Goal: Task Accomplishment & Management: Use online tool/utility

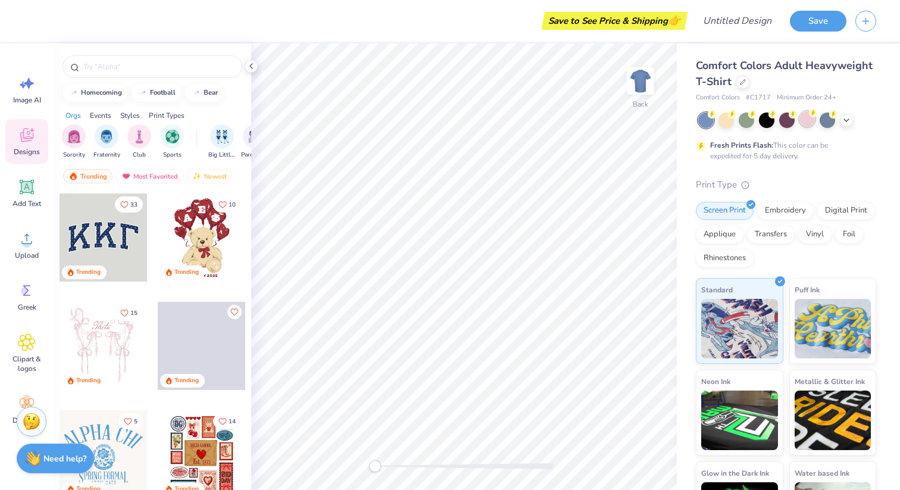
click at [809, 122] on div at bounding box center [806, 118] width 15 height 15
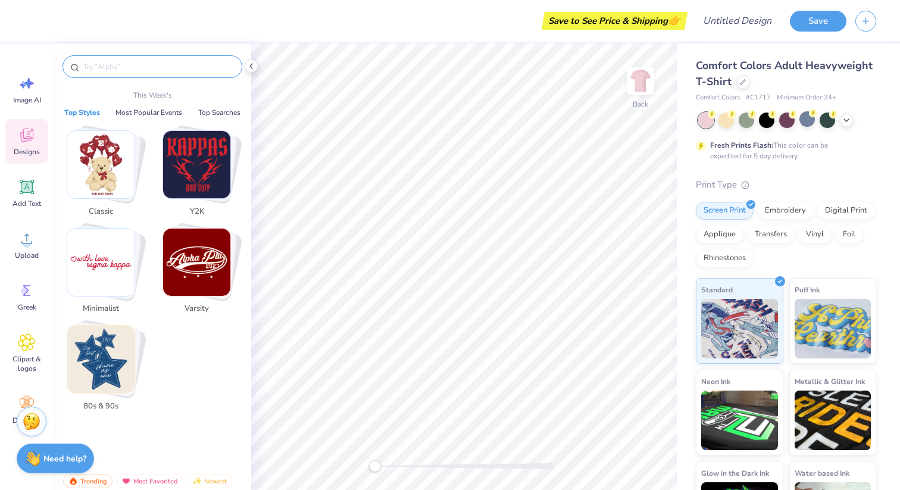
click at [120, 65] on input "text" at bounding box center [158, 67] width 152 height 12
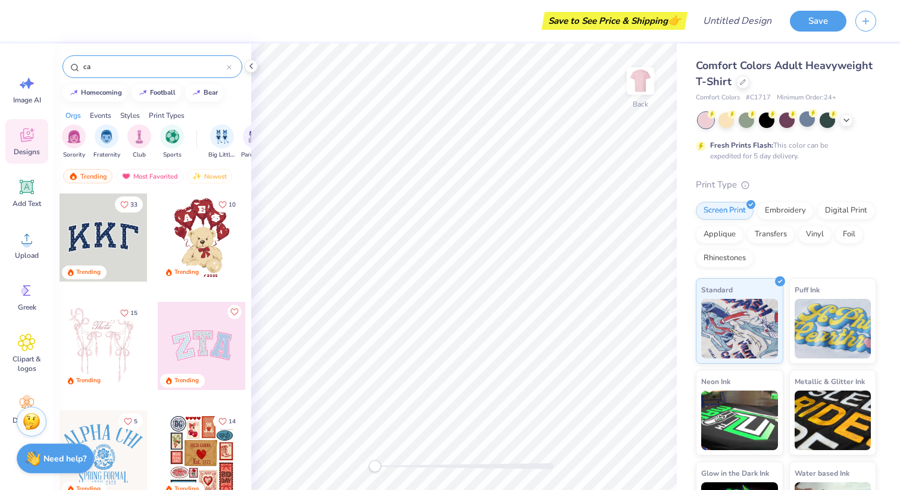
type input "car"
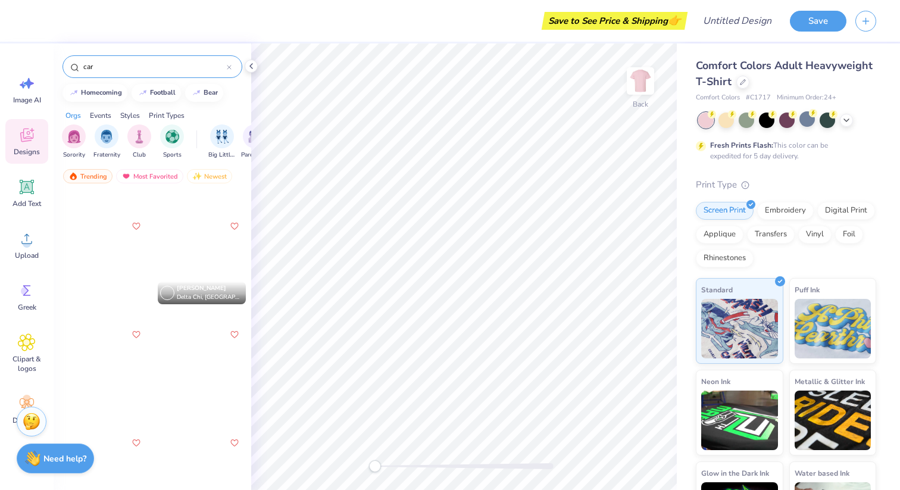
scroll to position [418, 0]
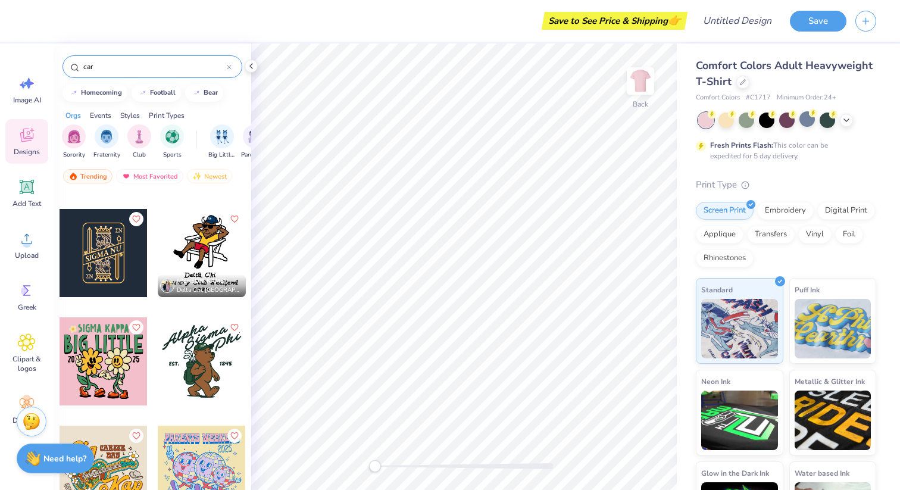
click at [138, 67] on input "car" at bounding box center [154, 67] width 145 height 12
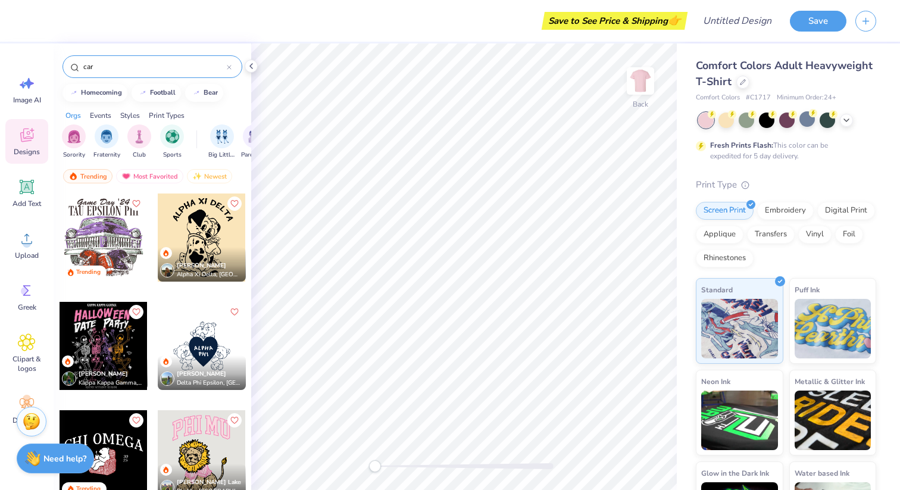
click at [231, 69] on icon at bounding box center [229, 67] width 5 height 5
click at [231, 69] on input "text" at bounding box center [158, 67] width 152 height 12
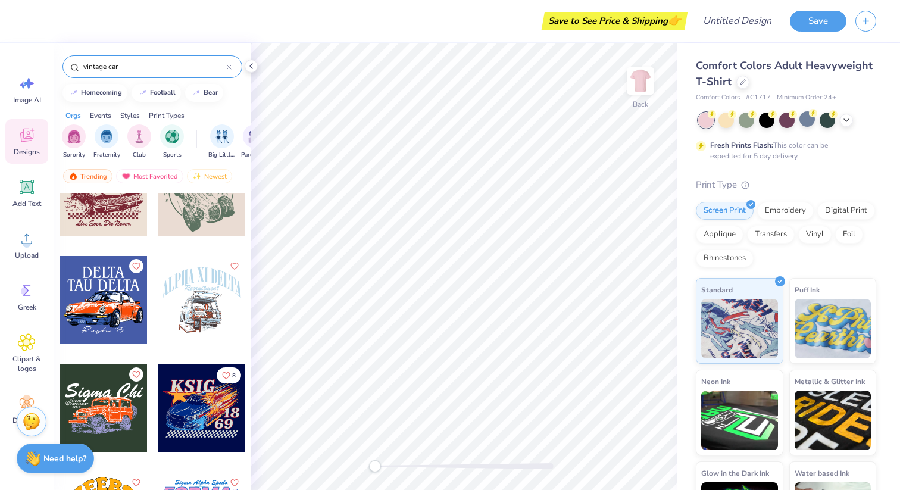
scroll to position [915, 0]
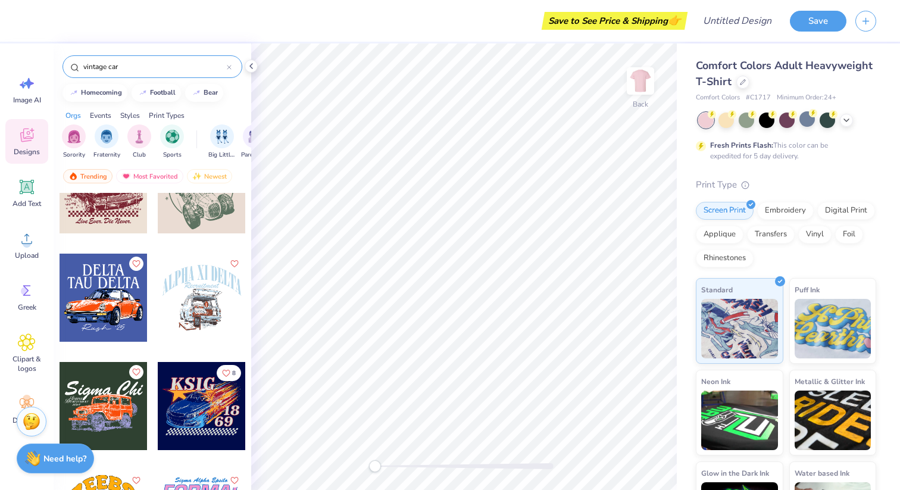
type input "vintage car"
click at [191, 314] on div at bounding box center [202, 298] width 88 height 88
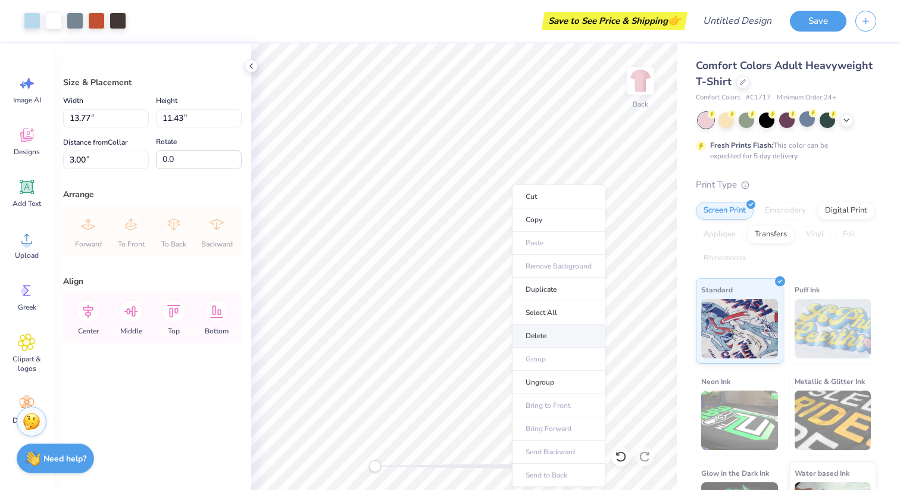
click at [546, 335] on li "Delete" at bounding box center [558, 335] width 93 height 23
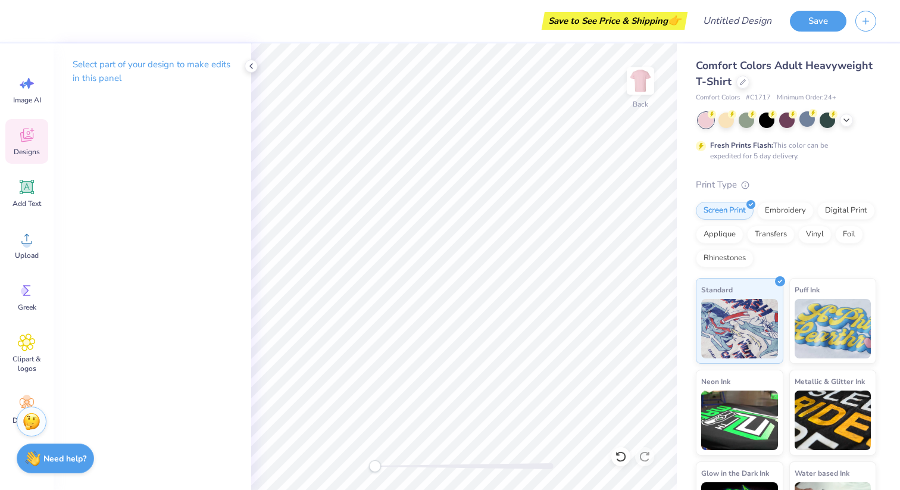
click at [21, 146] on div "Designs" at bounding box center [26, 141] width 43 height 45
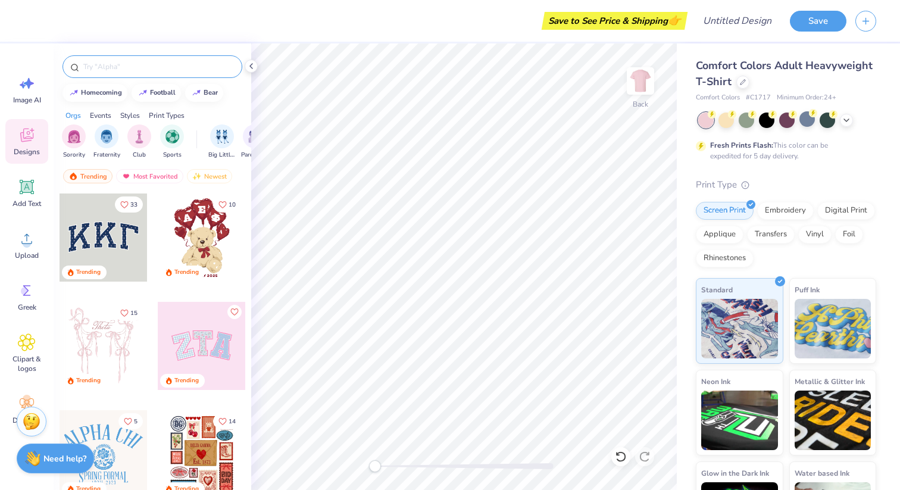
click at [152, 77] on div at bounding box center [153, 66] width 180 height 23
click at [146, 70] on input "text" at bounding box center [158, 67] width 152 height 12
type input "vintage car"
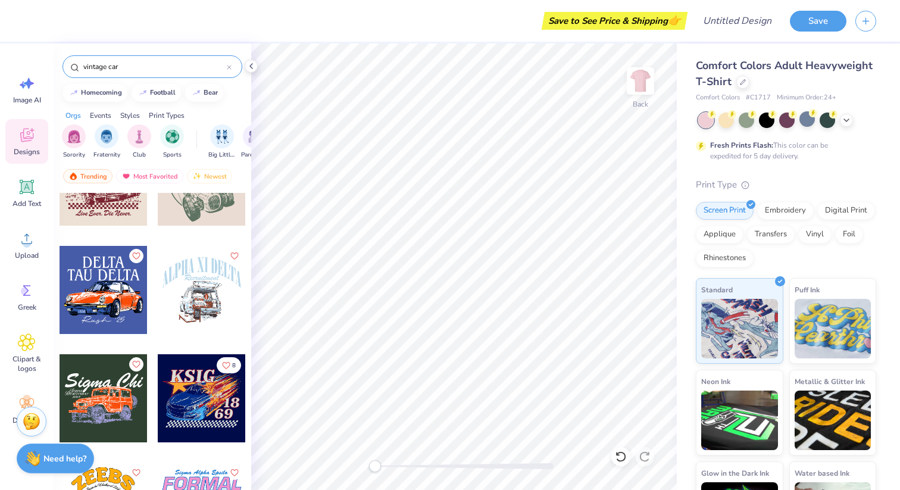
scroll to position [914, 0]
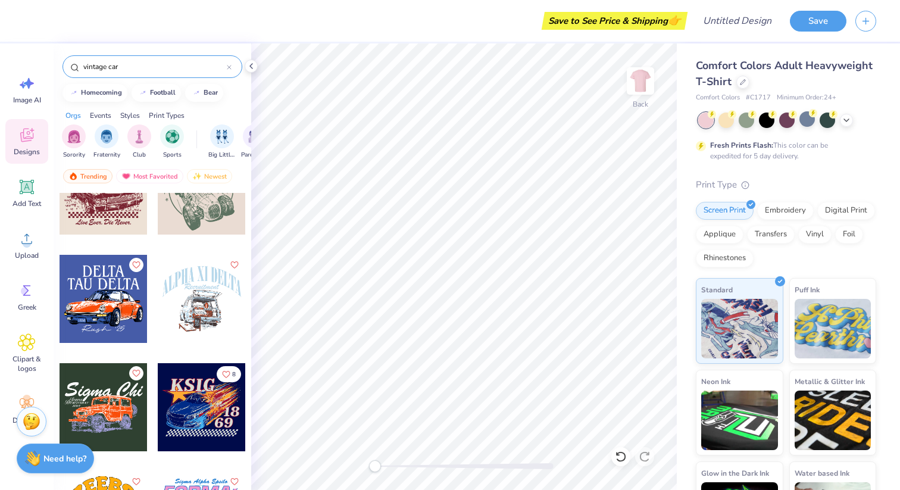
click at [185, 312] on div at bounding box center [202, 299] width 88 height 88
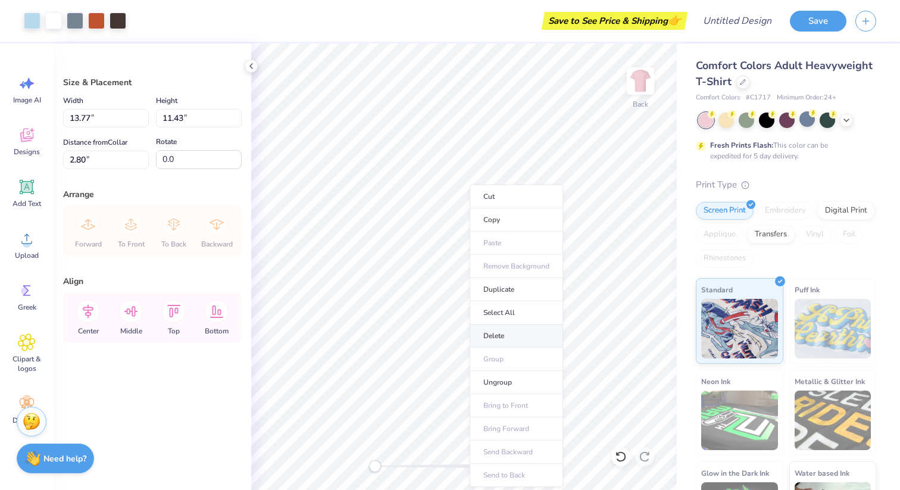
click at [493, 335] on li "Delete" at bounding box center [516, 335] width 93 height 23
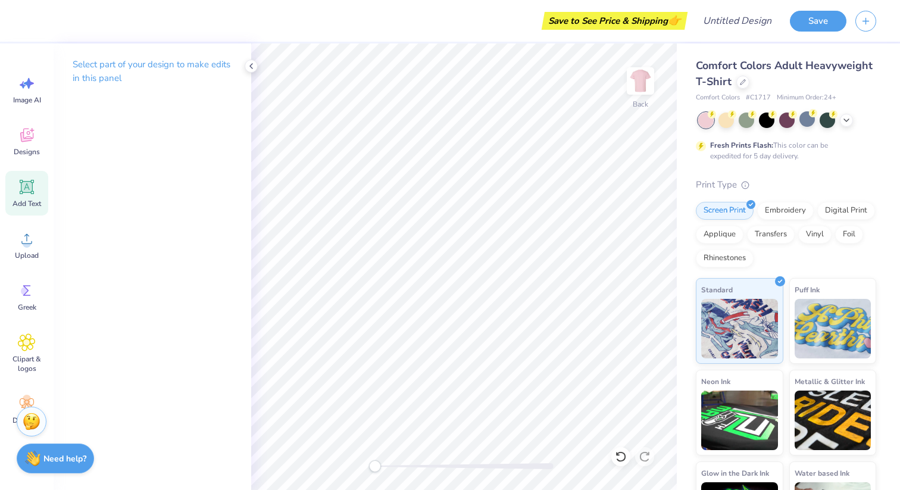
click at [27, 186] on icon at bounding box center [26, 187] width 11 height 11
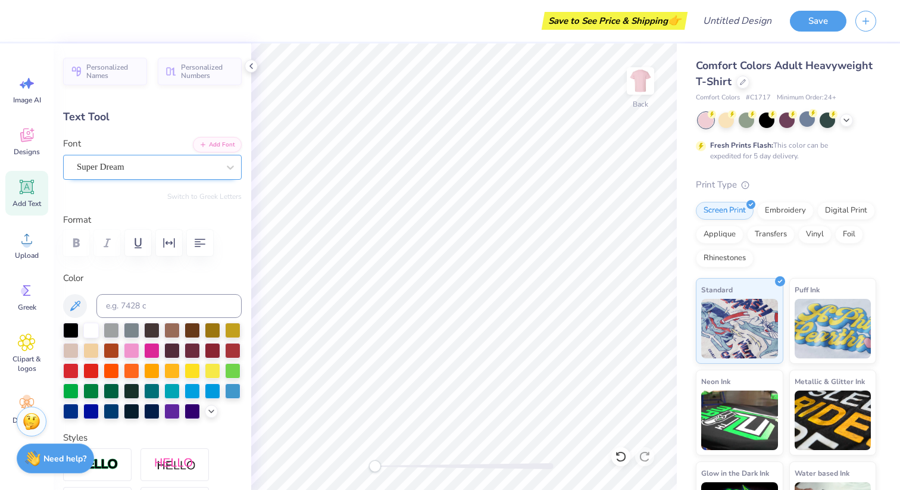
click at [171, 164] on div "Super Dream" at bounding box center [148, 167] width 144 height 18
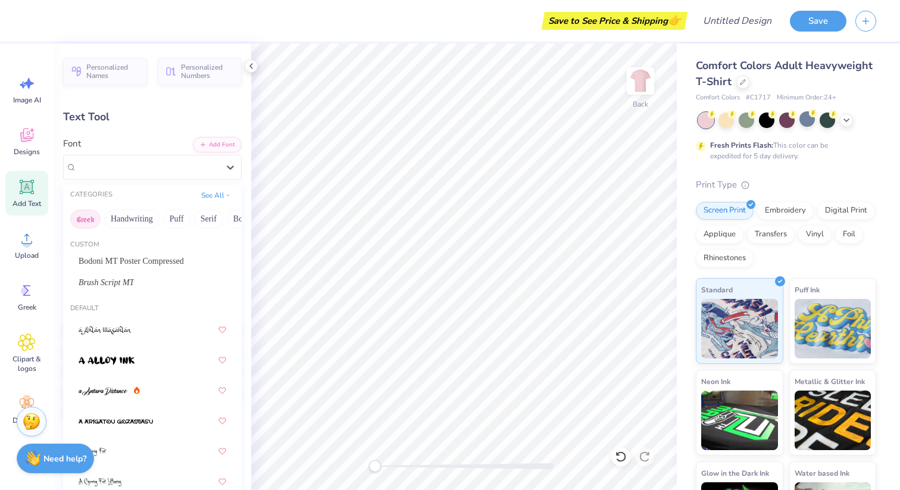
click at [79, 221] on button "Greek" at bounding box center [85, 219] width 30 height 19
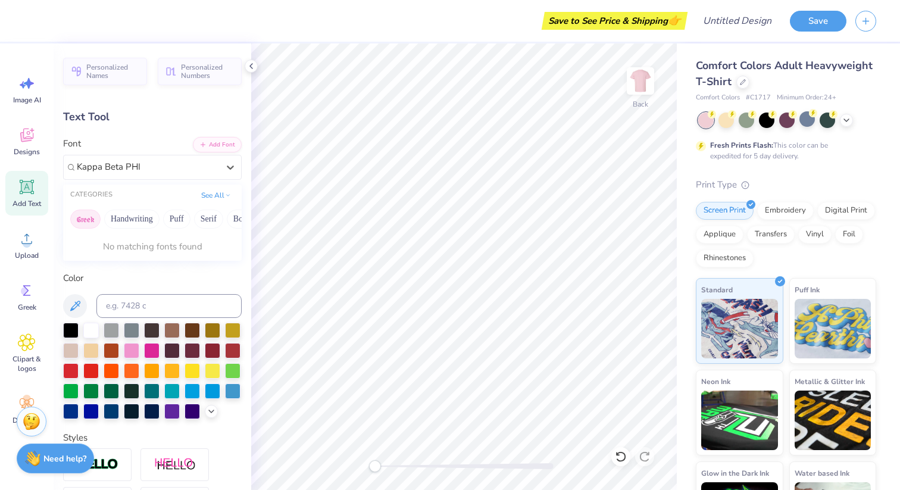
click at [84, 224] on button "Greek" at bounding box center [85, 219] width 30 height 19
click at [135, 167] on input "Kappa Beta PHI" at bounding box center [110, 167] width 66 height 14
type input "Kappa Beta PHI"
click at [182, 183] on div "Personalized Names Personalized Numbers Text Tool Add Font Font Super Dream Swi…" at bounding box center [153, 266] width 198 height 446
click at [132, 308] on input at bounding box center [168, 306] width 145 height 24
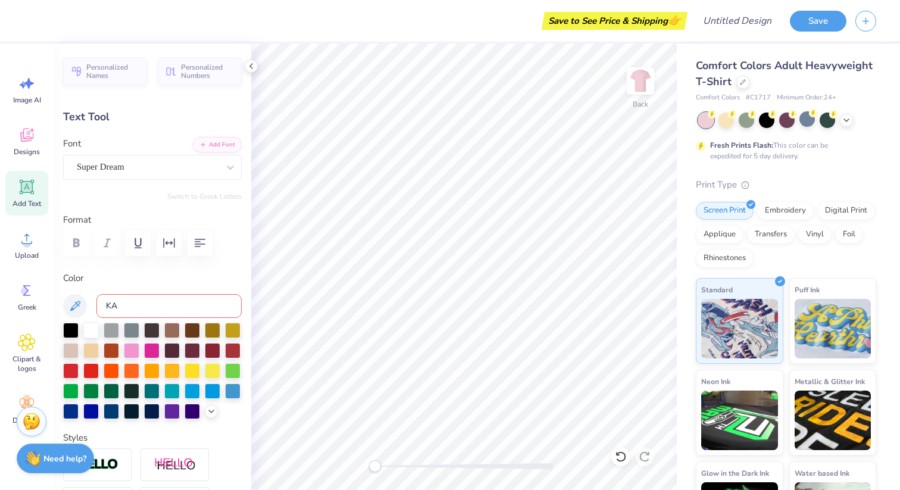
type input "K"
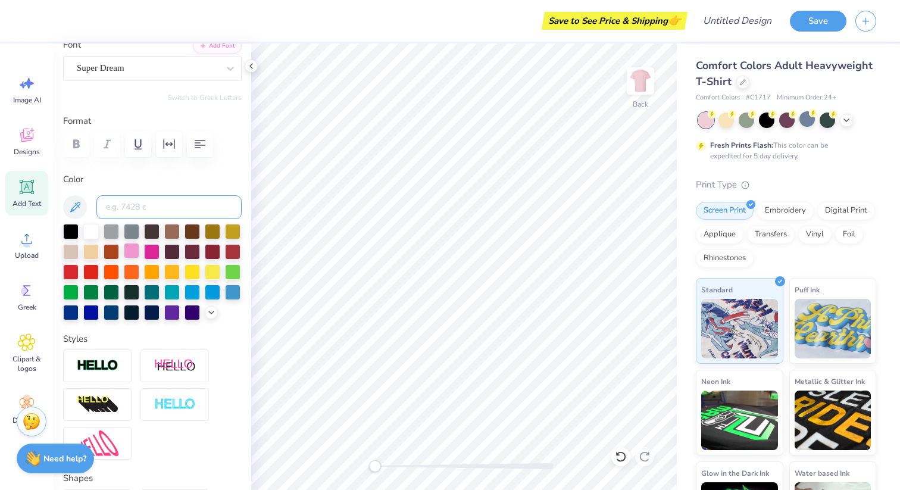
scroll to position [0, 0]
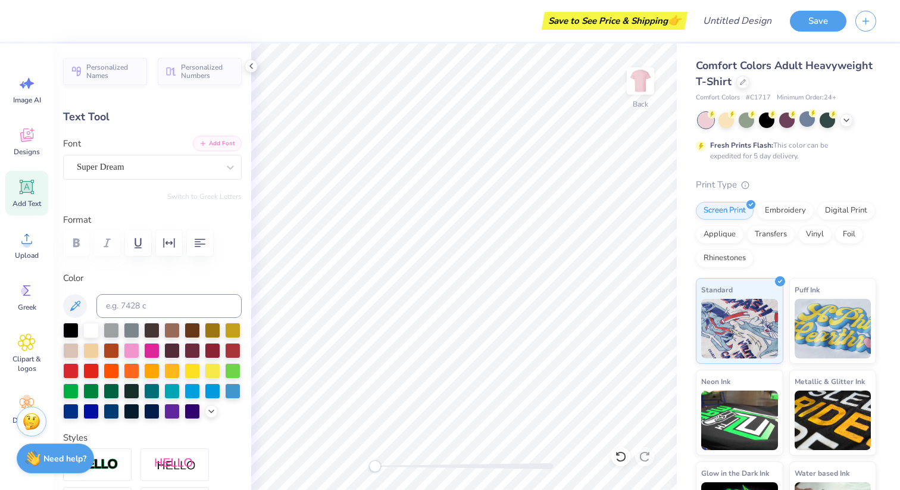
click at [221, 140] on button "Add Font" at bounding box center [217, 143] width 49 height 15
click at [171, 174] on div at bounding box center [148, 167] width 142 height 16
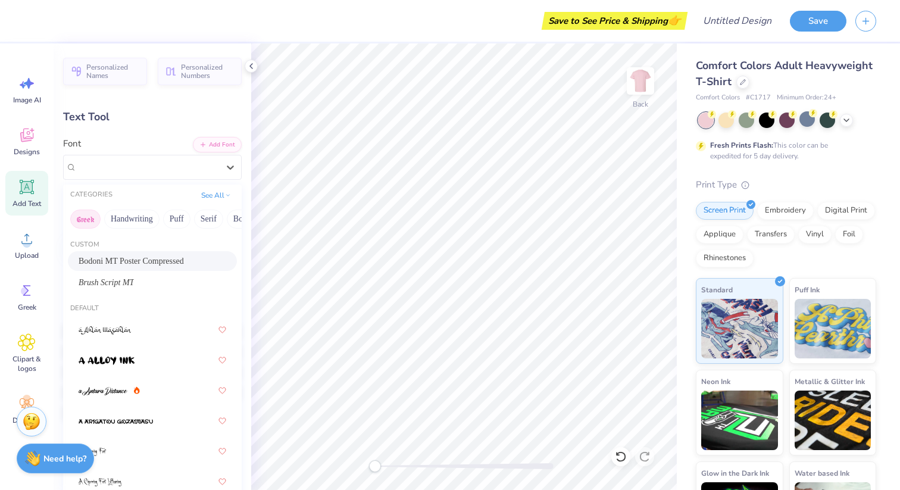
click at [82, 215] on button "Greek" at bounding box center [85, 219] width 30 height 19
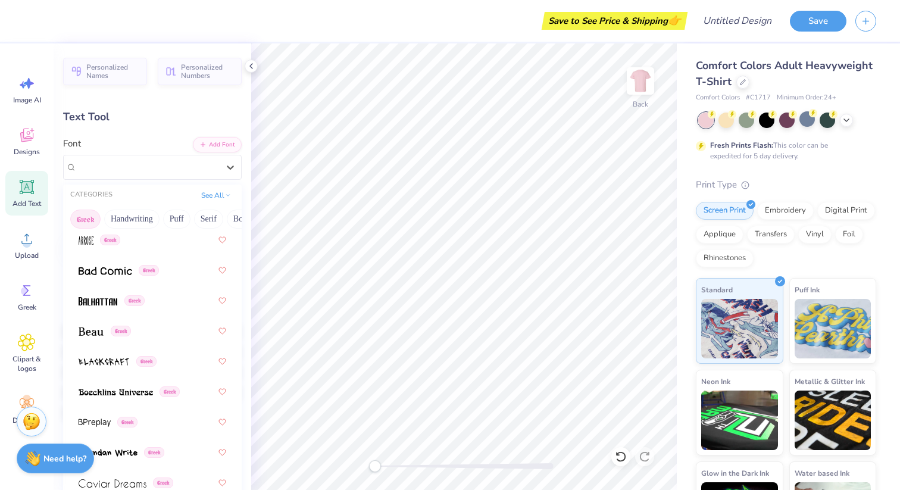
scroll to position [148, 0]
click at [79, 331] on img at bounding box center [91, 331] width 25 height 8
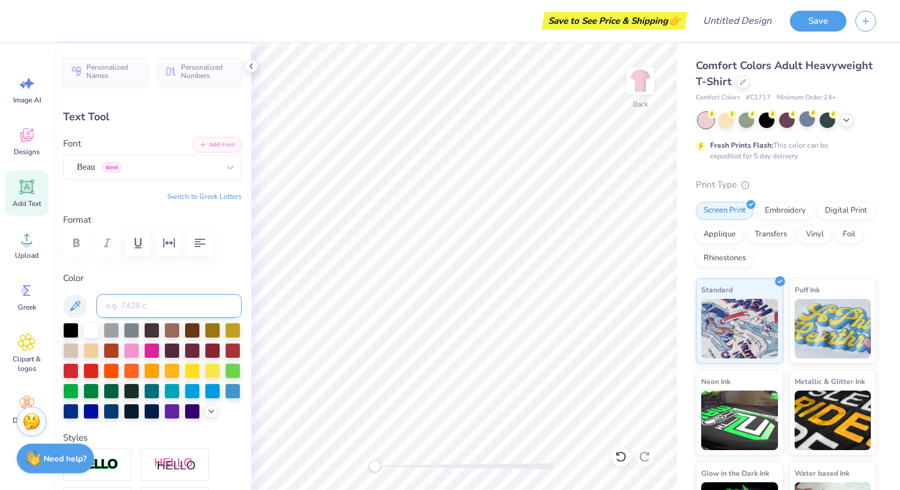
click at [154, 304] on input at bounding box center [168, 306] width 145 height 24
click at [134, 349] on div at bounding box center [131, 349] width 15 height 15
click at [130, 342] on div at bounding box center [131, 349] width 15 height 15
click at [91, 330] on div at bounding box center [90, 328] width 15 height 15
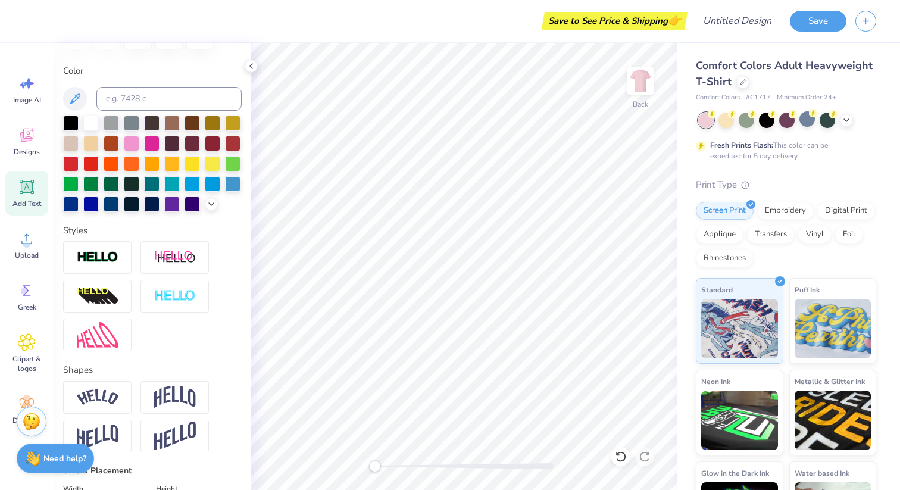
scroll to position [0, 0]
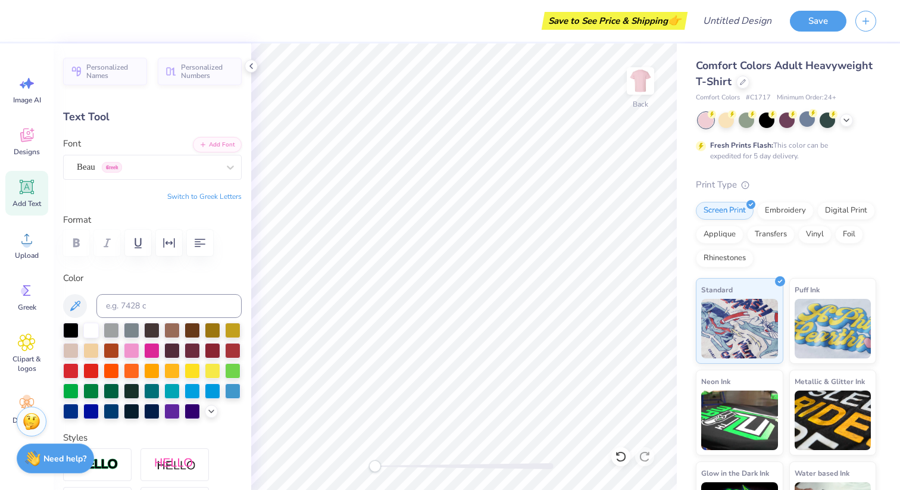
type input "5.19"
type input "1.60"
type input "11.70"
type textarea "T"
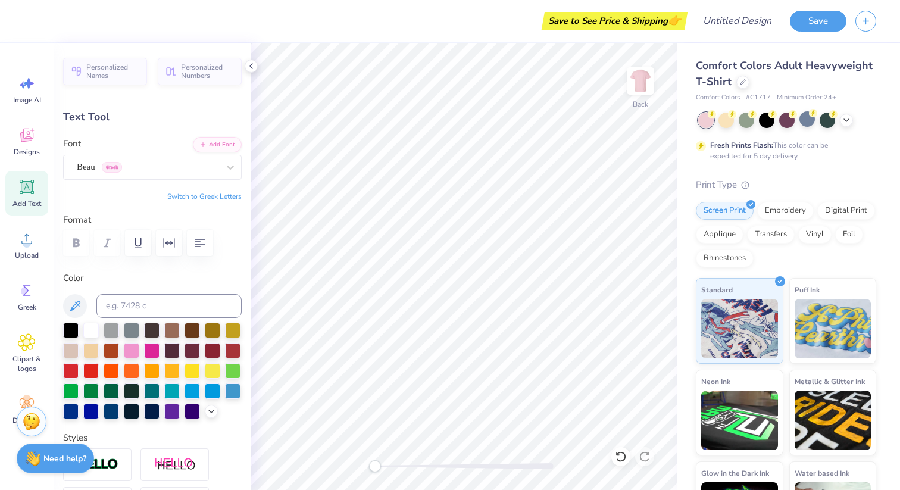
type textarea "KAPPA BETA PHI"
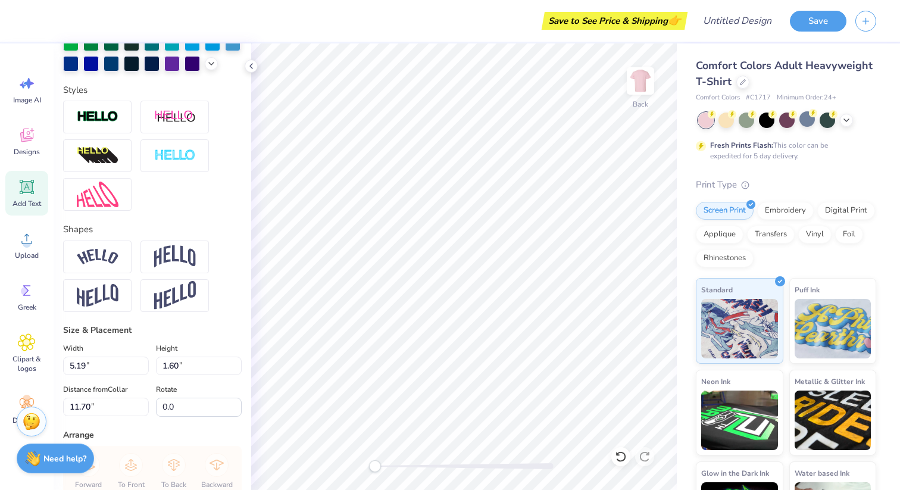
scroll to position [0, 0]
click at [180, 252] on img at bounding box center [175, 256] width 42 height 23
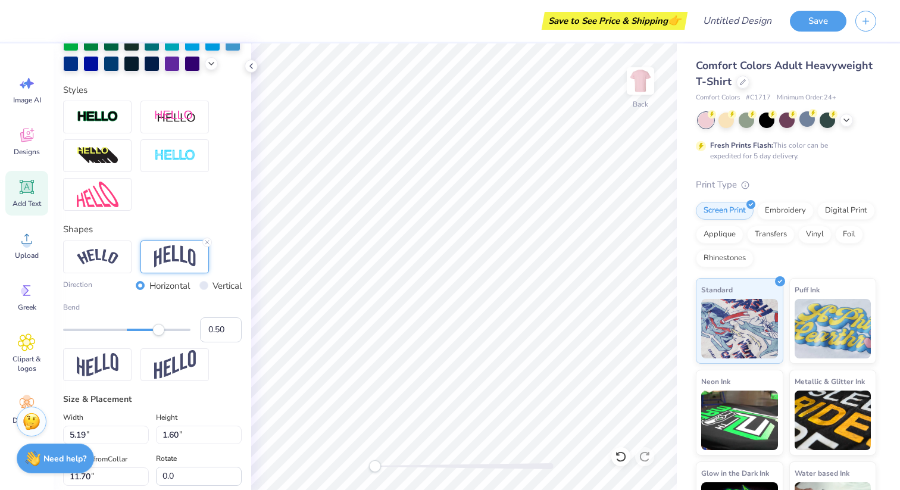
scroll to position [0, 3]
type input "14.17"
type input "4.27"
type input "10.36"
type input "10.42"
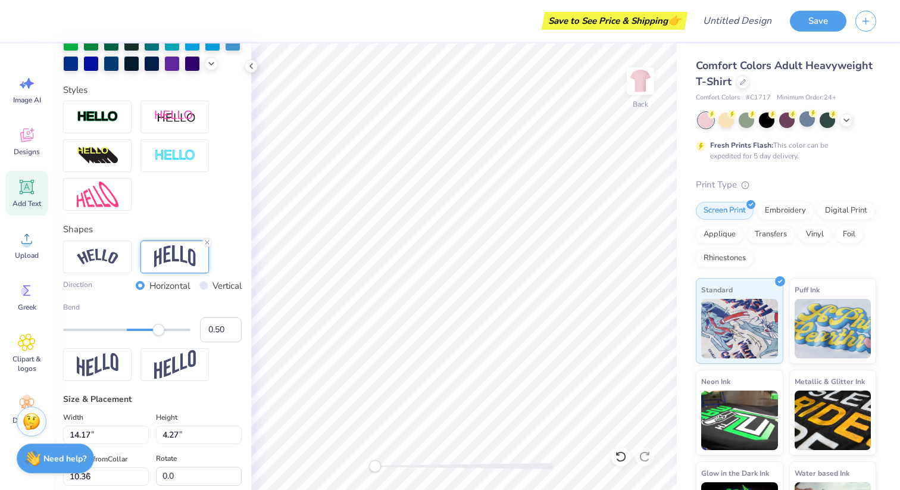
type input "3.14"
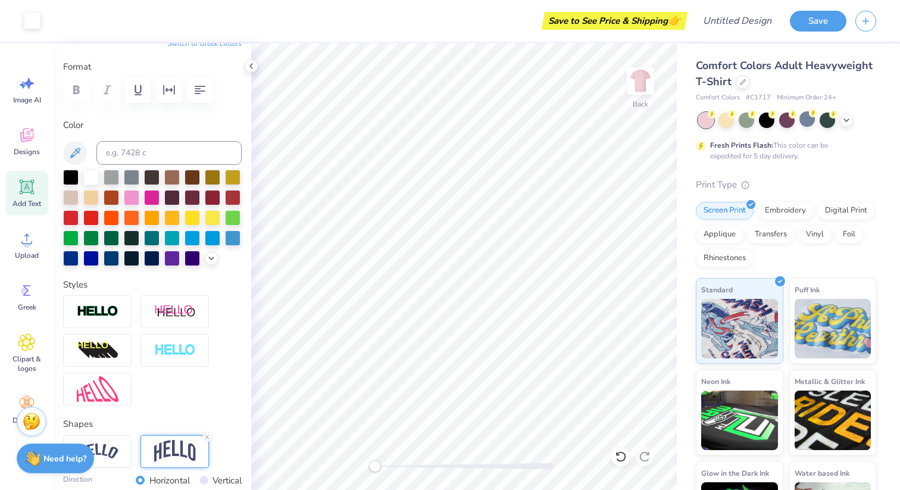
scroll to position [0, 0]
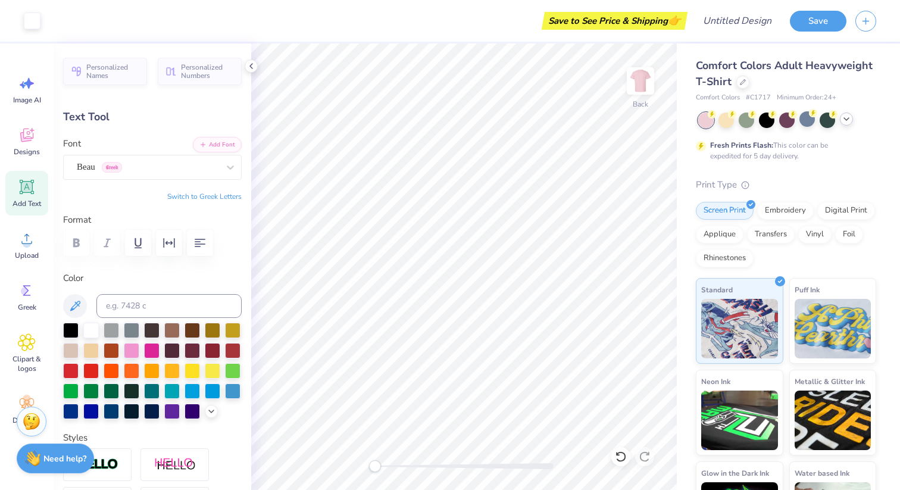
click at [845, 121] on icon at bounding box center [847, 119] width 10 height 10
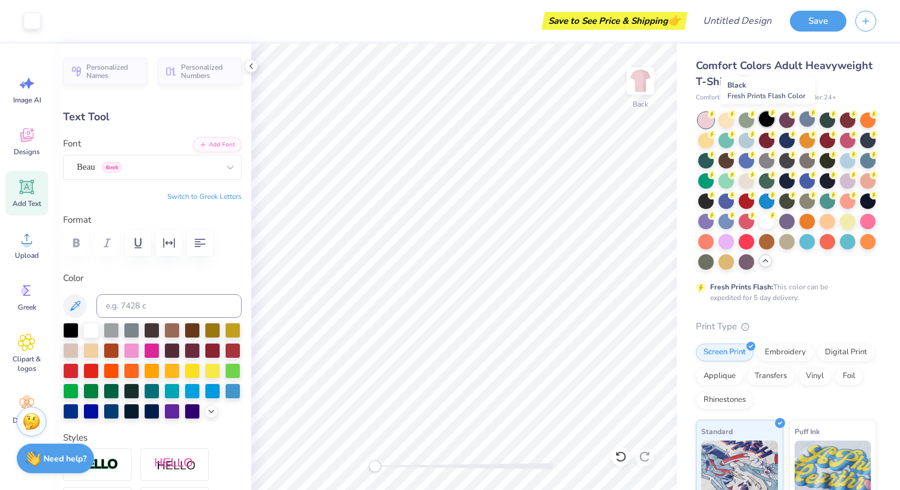
click at [767, 117] on div at bounding box center [766, 118] width 15 height 15
click at [773, 218] on div at bounding box center [766, 220] width 15 height 15
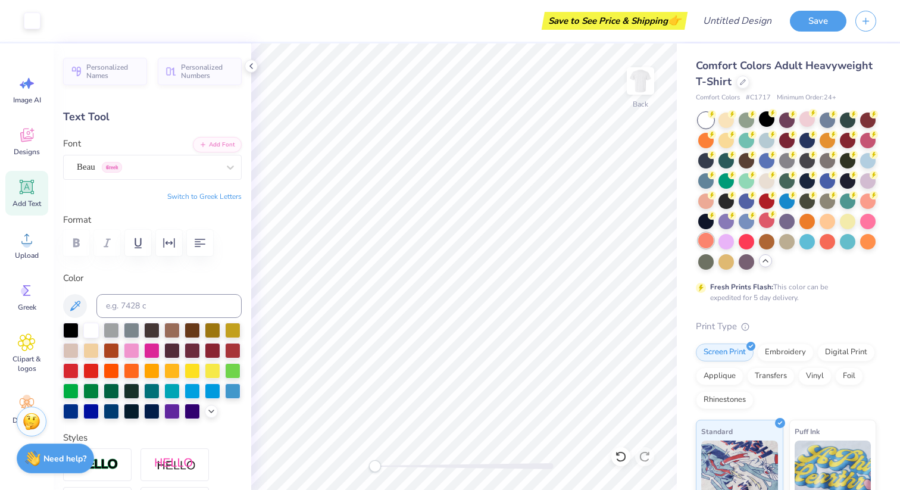
type input "5.02"
click at [211, 370] on div at bounding box center [212, 369] width 15 height 15
click at [768, 179] on div at bounding box center [766, 179] width 15 height 15
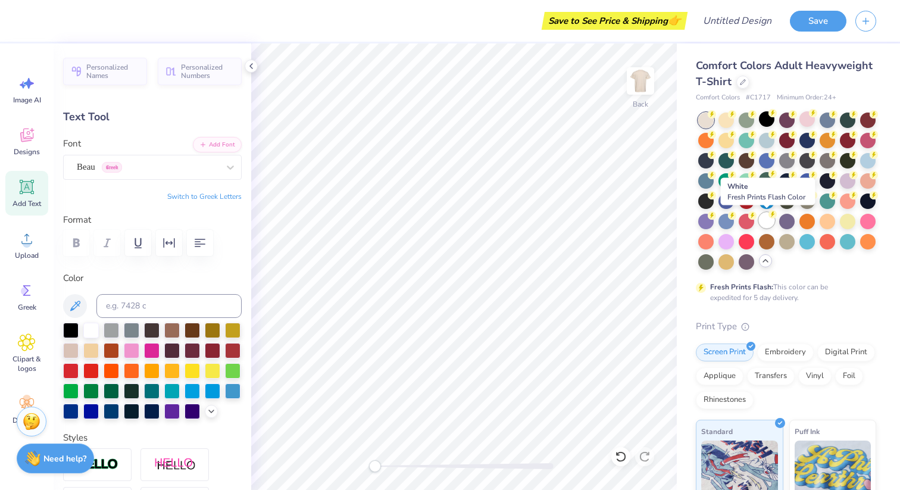
click at [763, 223] on div at bounding box center [766, 220] width 15 height 15
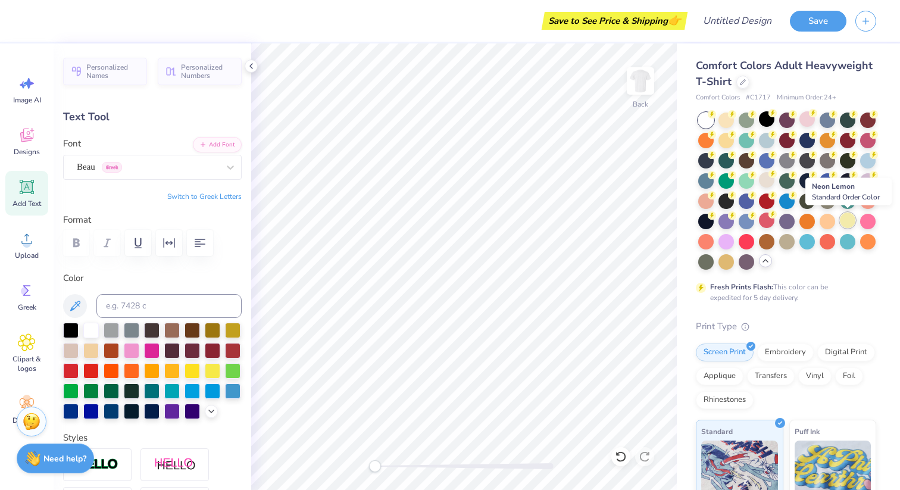
click at [845, 222] on div at bounding box center [847, 220] width 15 height 15
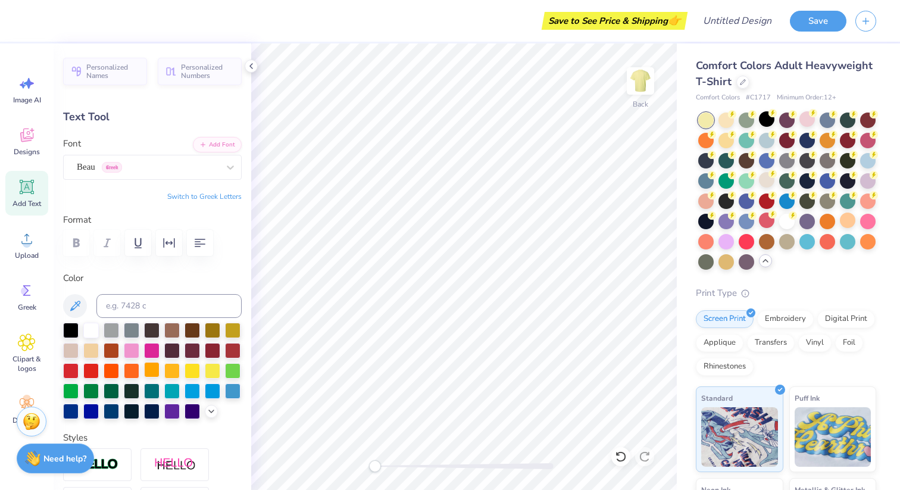
click at [149, 370] on div at bounding box center [151, 369] width 15 height 15
click at [155, 327] on div at bounding box center [151, 328] width 15 height 15
click at [789, 219] on div at bounding box center [786, 220] width 15 height 15
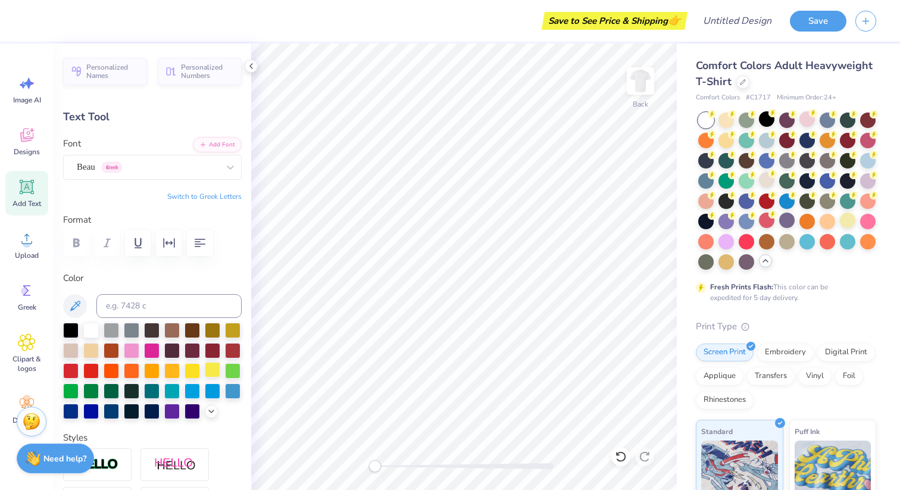
click at [218, 369] on div at bounding box center [212, 369] width 15 height 15
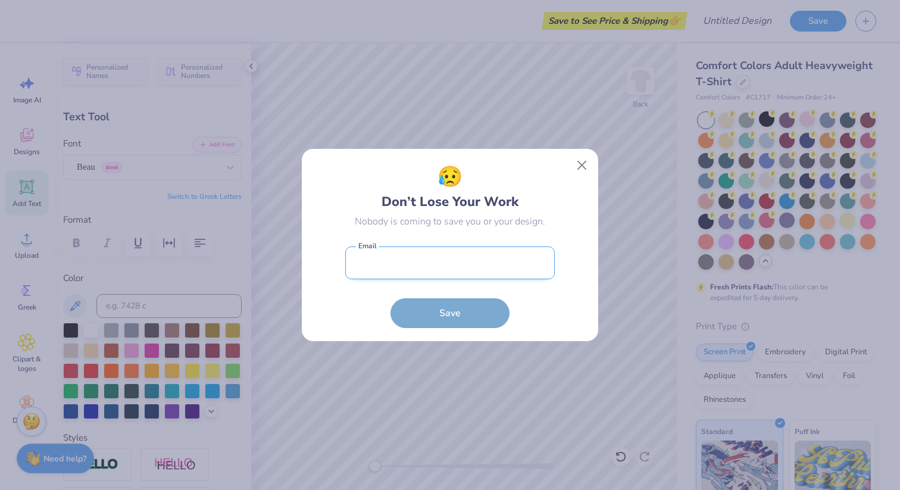
click at [386, 264] on input "email" at bounding box center [450, 262] width 210 height 33
type input "[EMAIL_ADDRESS][DOMAIN_NAME]"
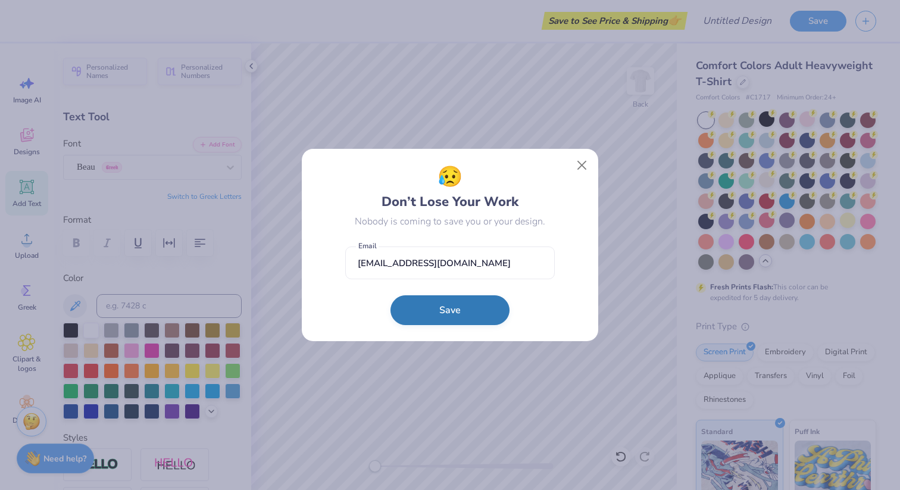
click at [419, 314] on button "Save" at bounding box center [449, 310] width 119 height 30
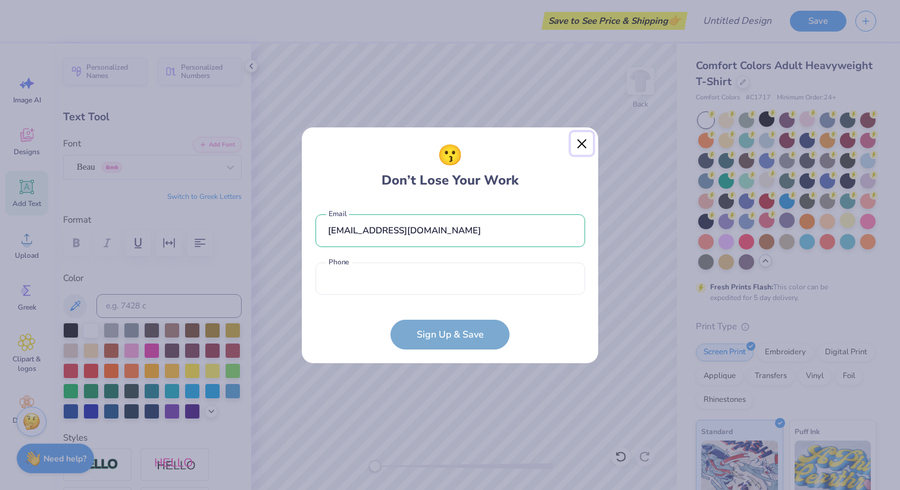
click at [583, 143] on button "Close" at bounding box center [582, 143] width 23 height 23
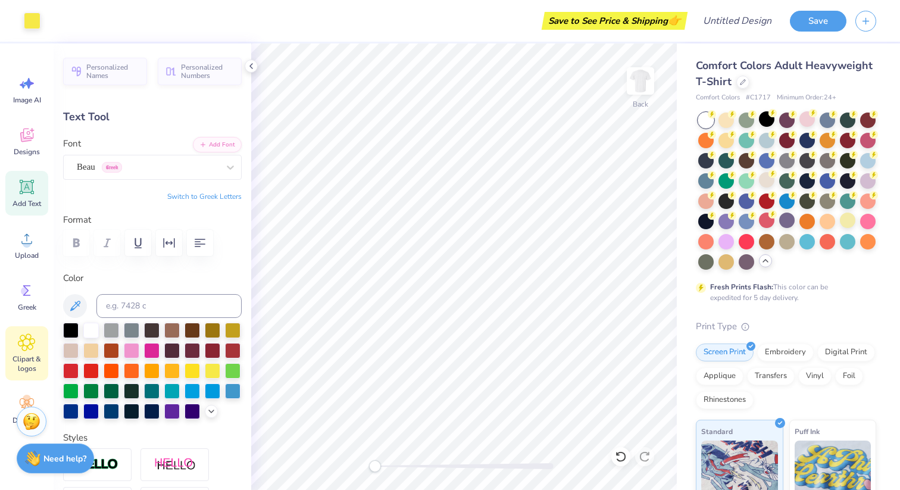
click at [29, 349] on icon at bounding box center [26, 342] width 17 height 18
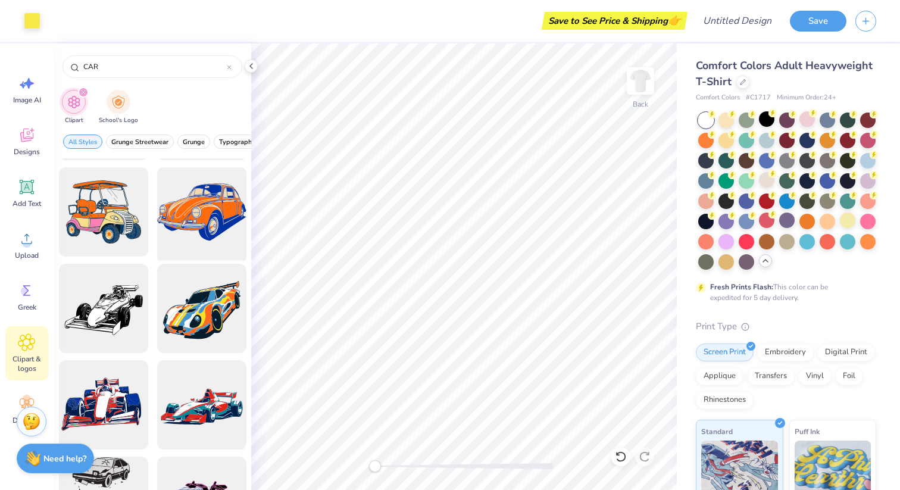
scroll to position [87, 0]
type input "CAR"
click at [199, 230] on div at bounding box center [201, 213] width 98 height 98
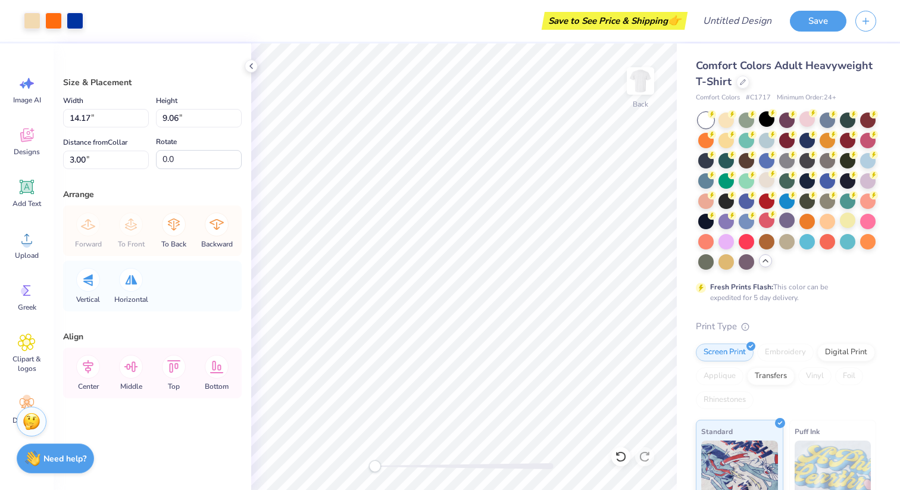
type input "5.71"
type input "3.65"
type input "8.41"
click at [38, 18] on div at bounding box center [32, 19] width 17 height 17
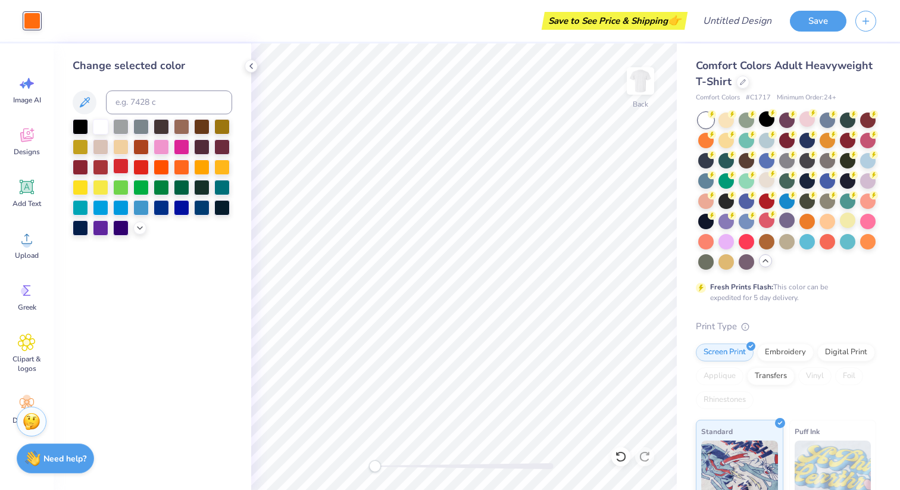
click at [127, 164] on div at bounding box center [120, 165] width 15 height 15
click at [136, 167] on div at bounding box center [140, 165] width 15 height 15
click at [122, 167] on div at bounding box center [120, 165] width 15 height 15
click at [98, 168] on div at bounding box center [100, 165] width 15 height 15
click at [113, 170] on div at bounding box center [120, 165] width 15 height 15
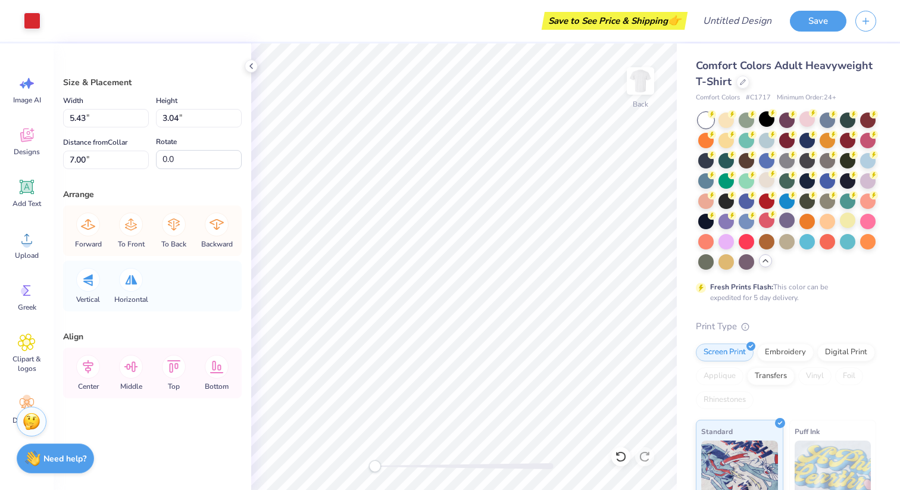
type input "5.71"
type input "3.65"
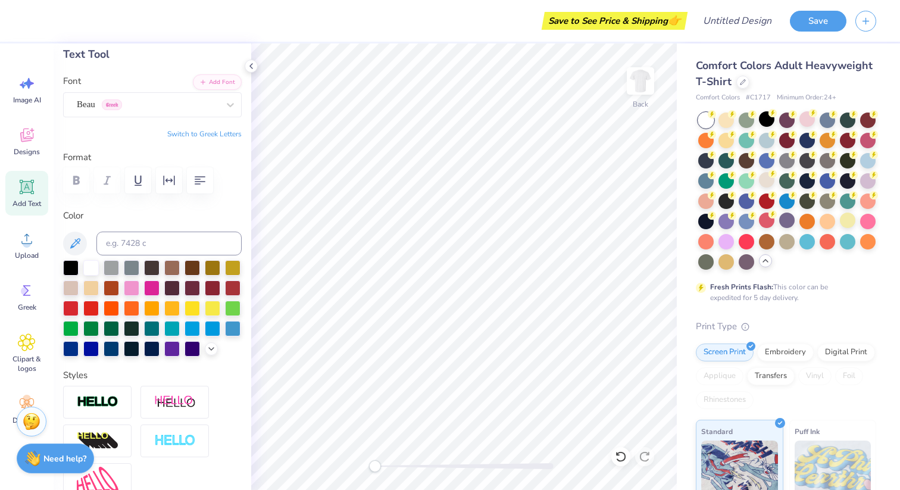
scroll to position [0, 0]
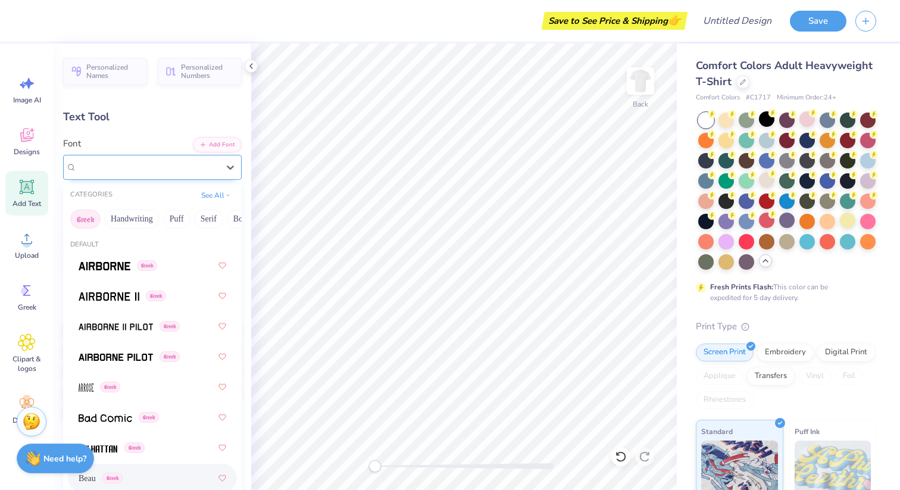
click at [129, 166] on div "Beau Greek" at bounding box center [148, 167] width 144 height 18
click at [129, 170] on div "Beau Greek" at bounding box center [148, 167] width 142 height 14
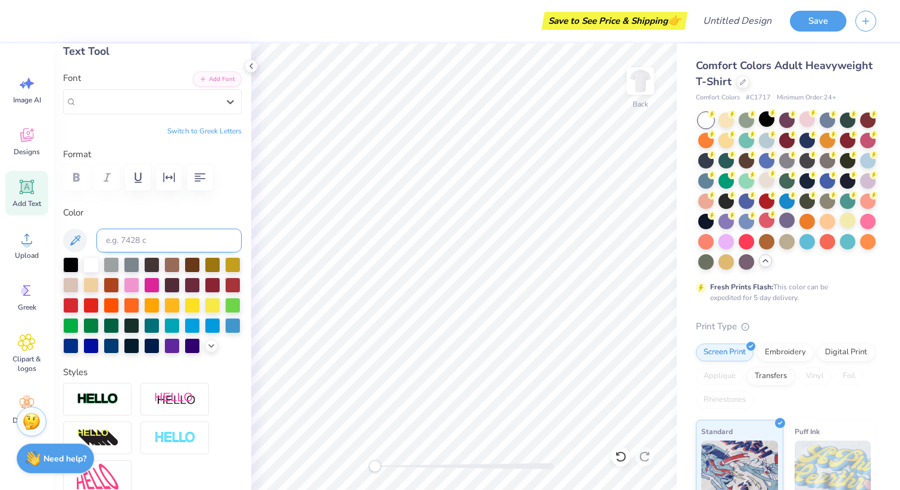
scroll to position [68, 0]
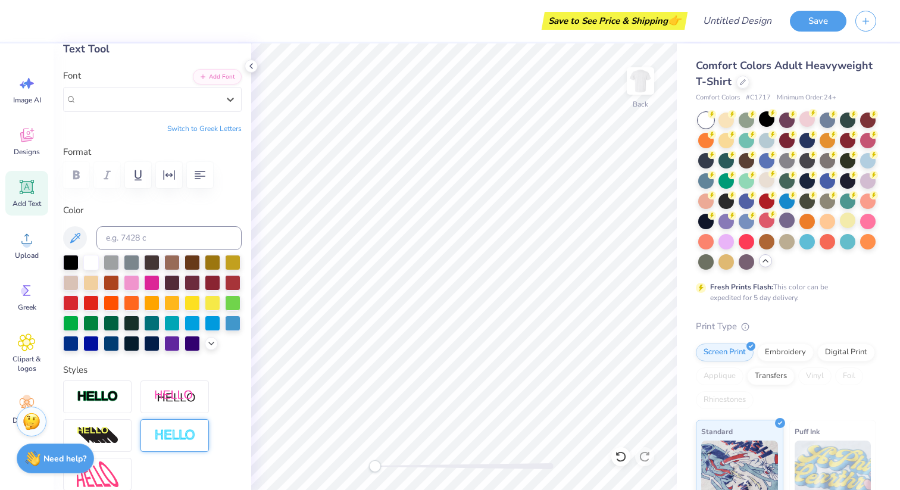
click at [186, 449] on div at bounding box center [174, 435] width 68 height 33
click at [185, 445] on div at bounding box center [174, 435] width 68 height 33
click at [99, 432] on img at bounding box center [98, 435] width 42 height 19
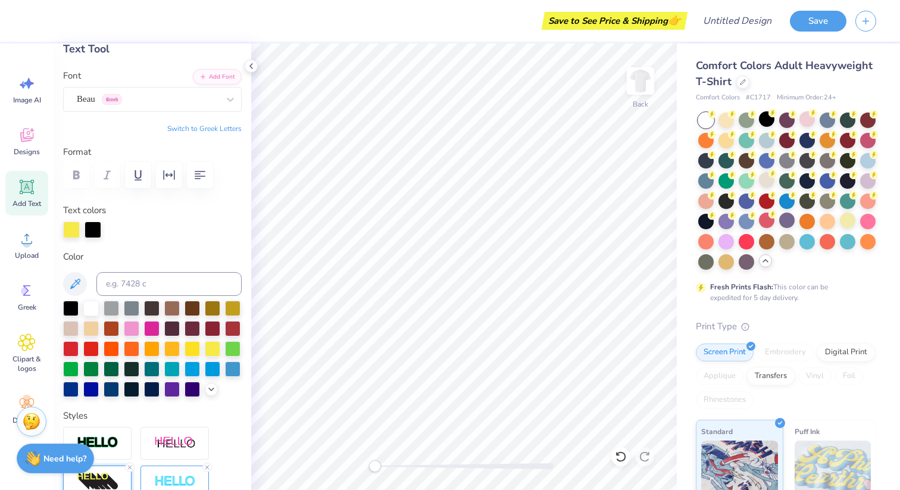
click at [101, 398] on div "Personalized Names Personalized Numbers Text Tool Add Font Font Beau Greek Swit…" at bounding box center [153, 266] width 198 height 446
click at [114, 452] on div at bounding box center [97, 443] width 68 height 33
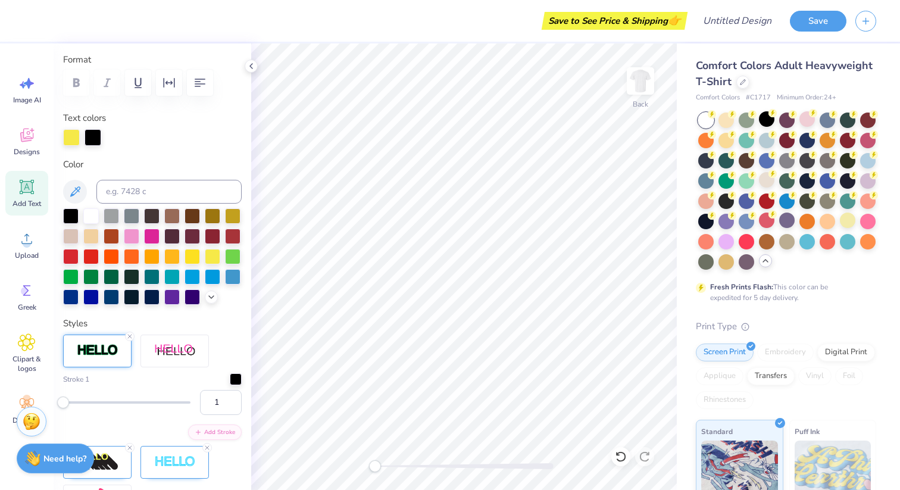
scroll to position [186, 0]
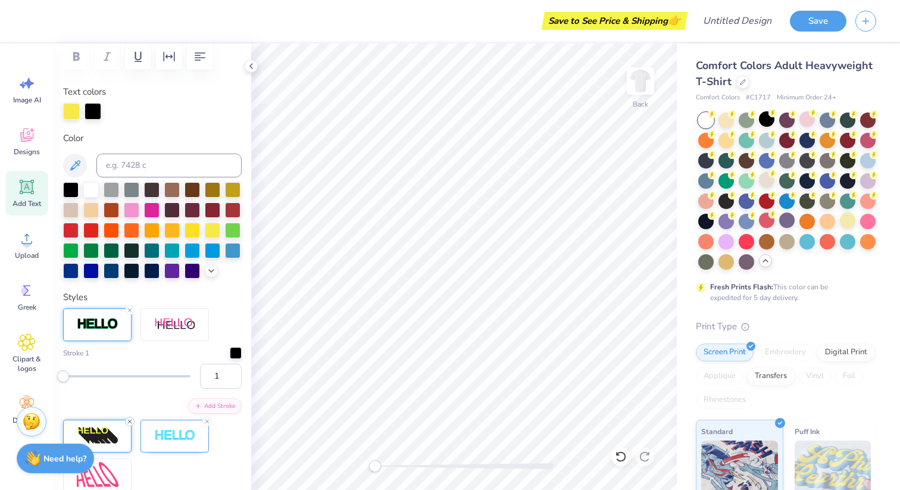
click at [129, 420] on icon at bounding box center [129, 421] width 7 height 7
click at [210, 421] on icon at bounding box center [207, 421] width 7 height 7
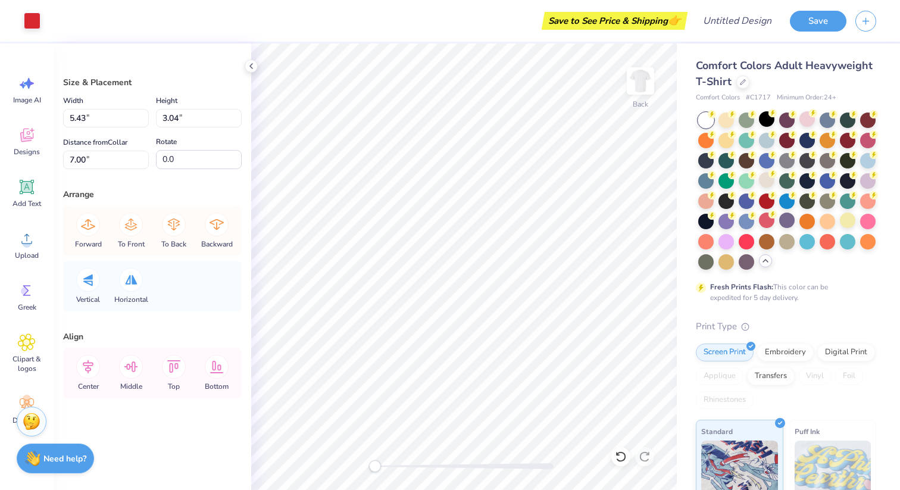
type input "5.71"
type input "3.65"
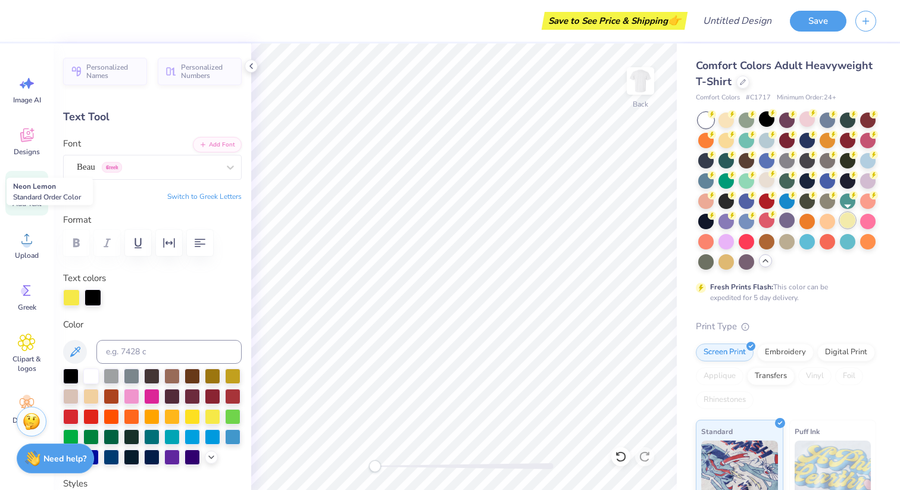
click at [843, 222] on div at bounding box center [847, 220] width 15 height 15
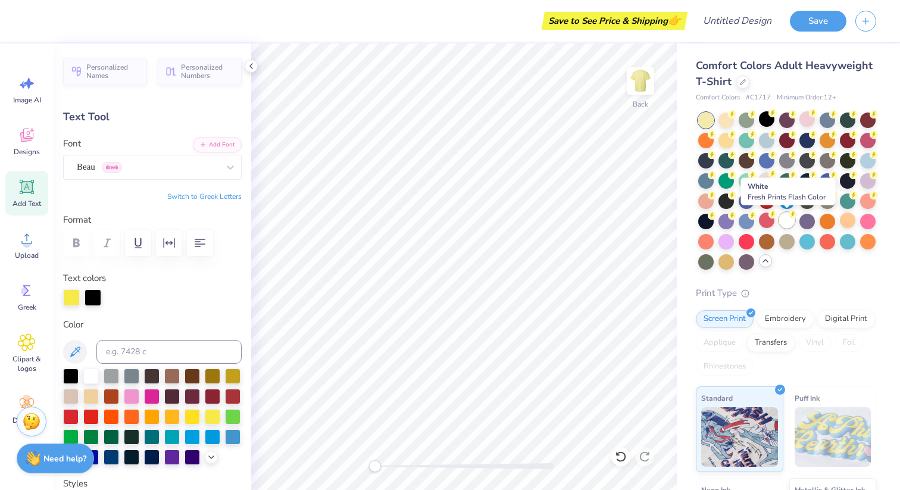
click at [786, 221] on div at bounding box center [786, 220] width 15 height 15
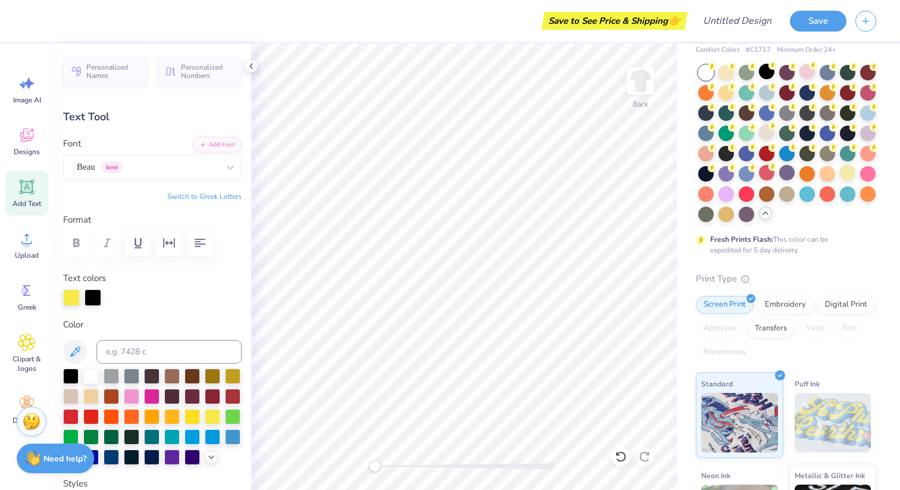
scroll to position [0, 0]
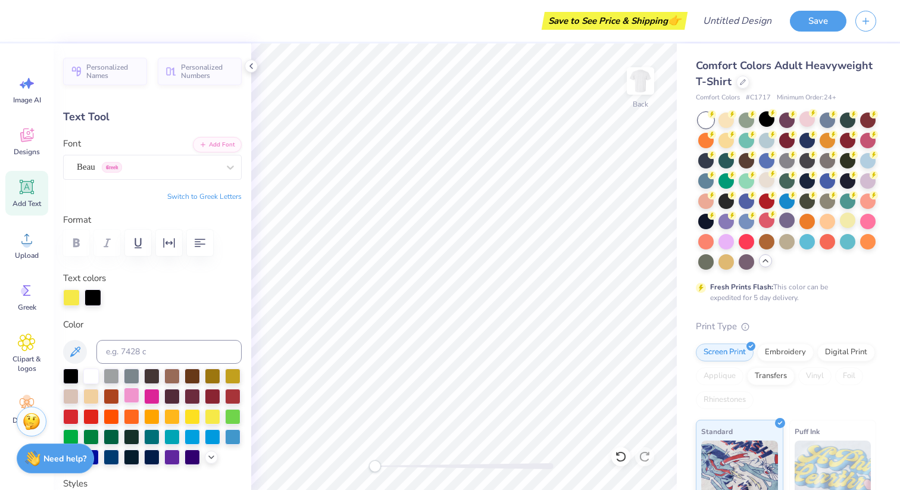
click at [135, 391] on div at bounding box center [131, 395] width 15 height 15
click at [147, 397] on div at bounding box center [151, 395] width 15 height 15
click at [229, 395] on div at bounding box center [232, 395] width 15 height 15
click at [94, 409] on div at bounding box center [90, 415] width 15 height 15
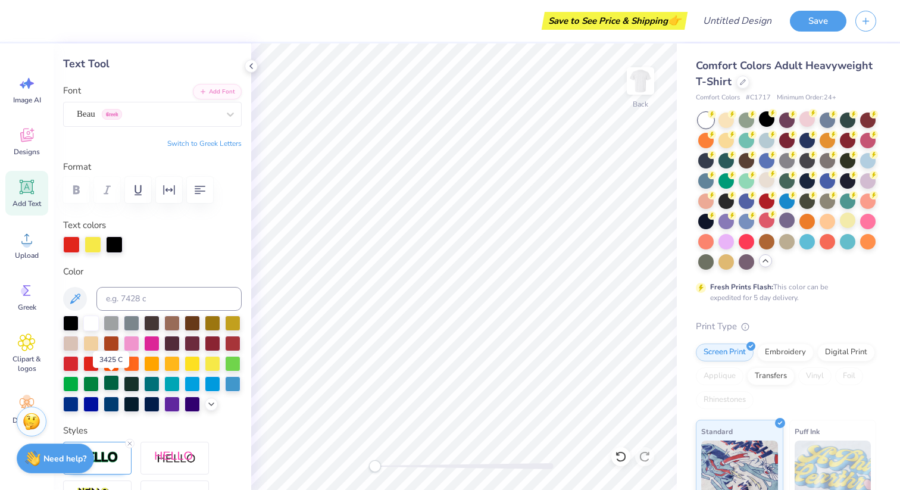
scroll to position [52, 0]
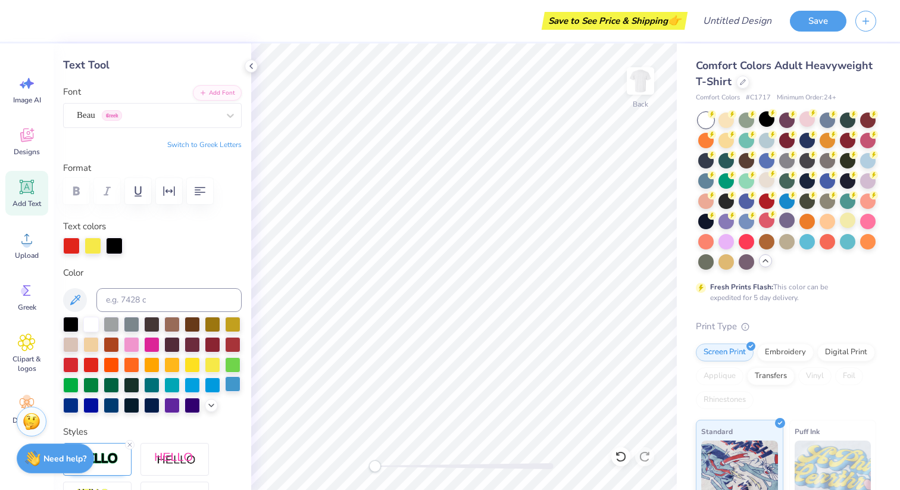
click at [233, 386] on div at bounding box center [232, 383] width 15 height 15
click at [213, 384] on div at bounding box center [212, 383] width 15 height 15
click at [189, 404] on div at bounding box center [192, 403] width 15 height 15
click at [196, 386] on div at bounding box center [192, 384] width 15 height 15
click at [76, 405] on div at bounding box center [70, 403] width 15 height 15
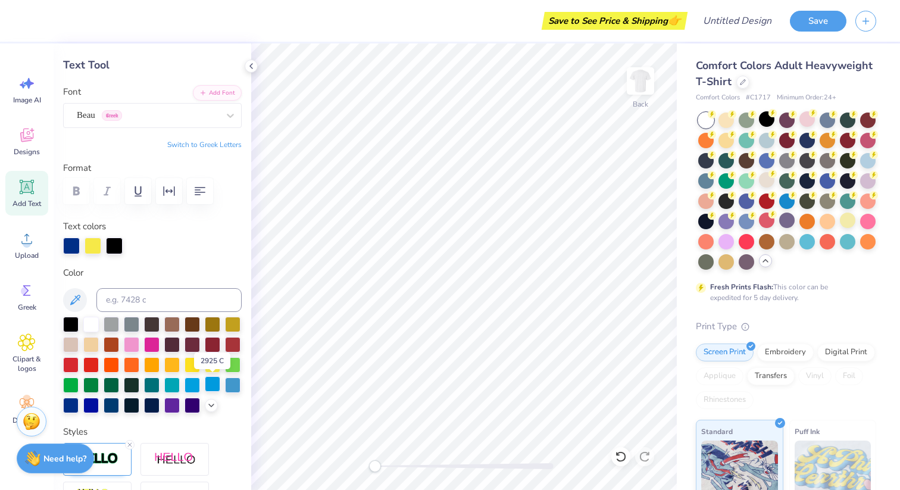
click at [210, 385] on div at bounding box center [212, 383] width 15 height 15
type input "4.86"
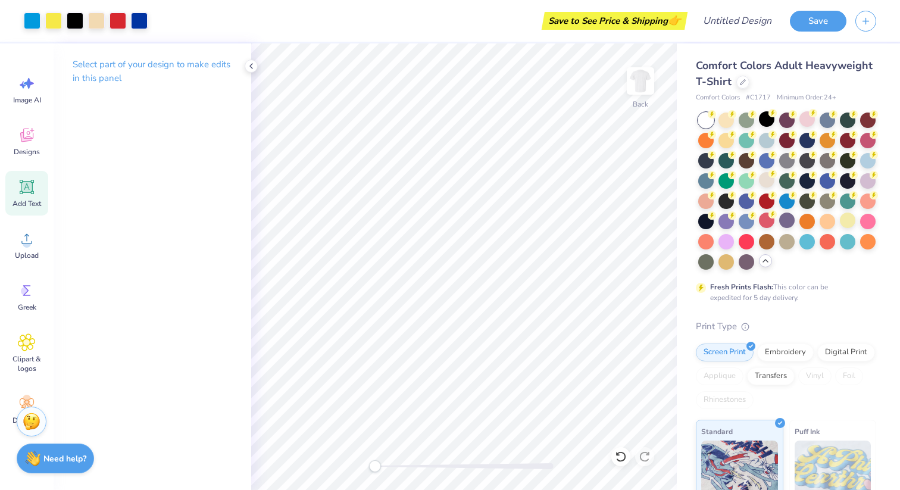
click at [22, 193] on icon at bounding box center [27, 187] width 14 height 14
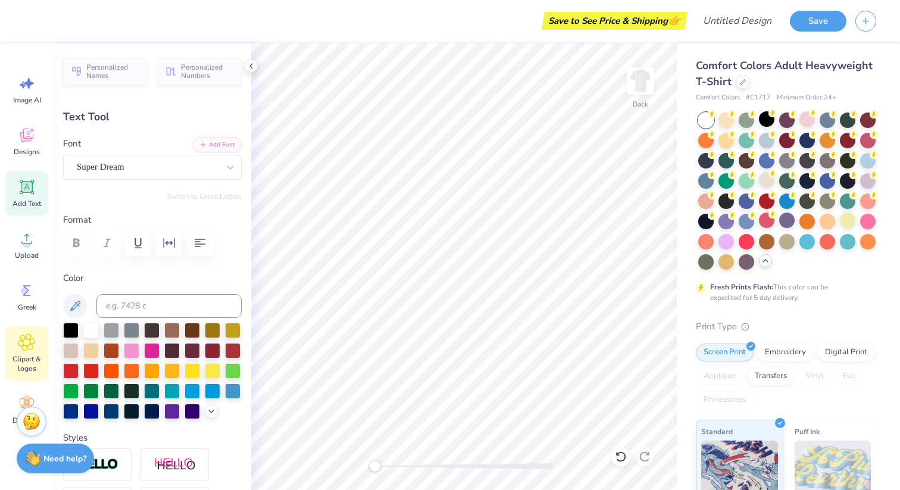
click at [33, 335] on icon at bounding box center [26, 342] width 17 height 18
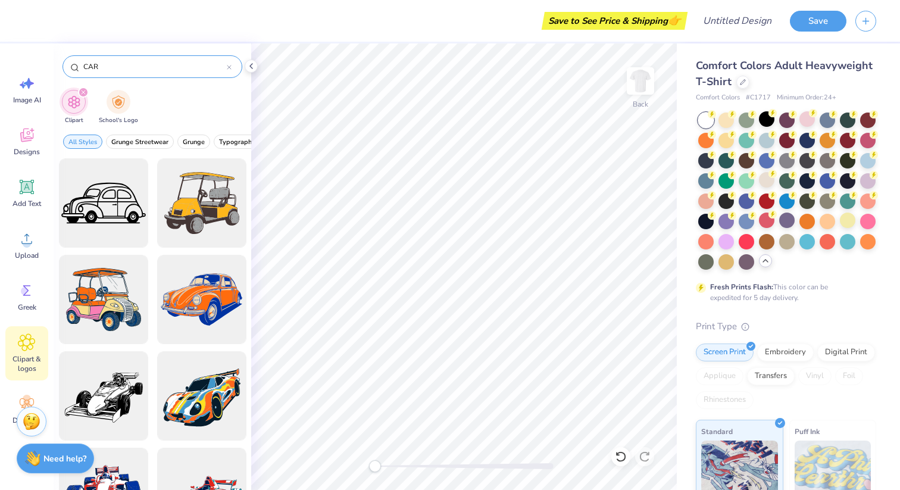
click at [229, 66] on icon at bounding box center [229, 67] width 5 height 5
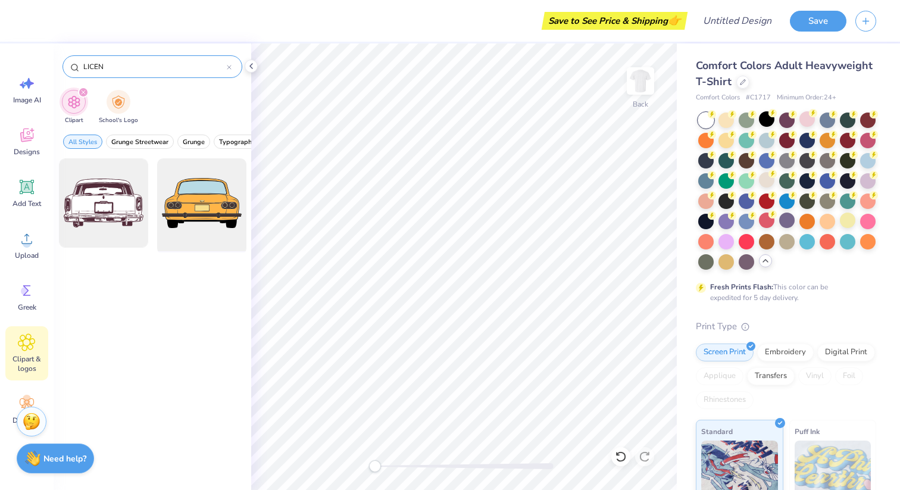
type input "LICEN"
click at [219, 202] on div at bounding box center [201, 203] width 98 height 98
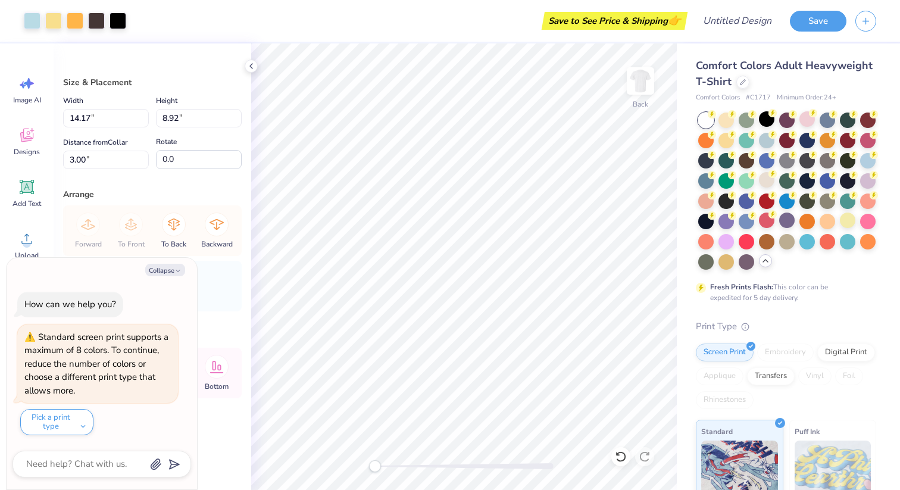
type textarea "x"
type input "5.69"
type input "3.47"
type input "7.01"
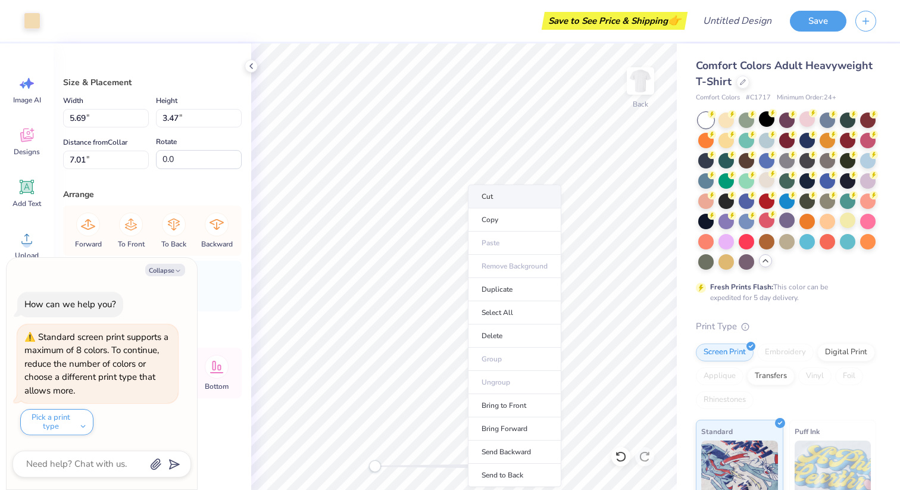
click at [505, 201] on li "Cut" at bounding box center [514, 197] width 93 height 24
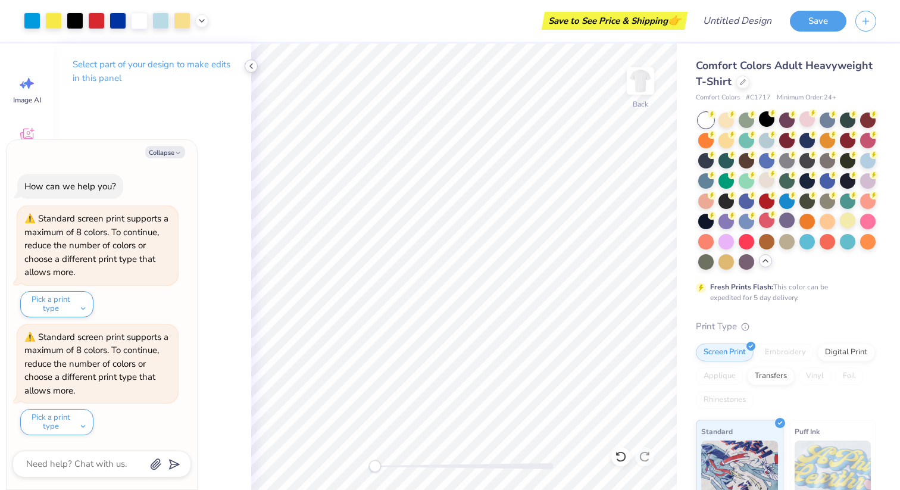
click at [246, 65] on icon at bounding box center [251, 66] width 10 height 10
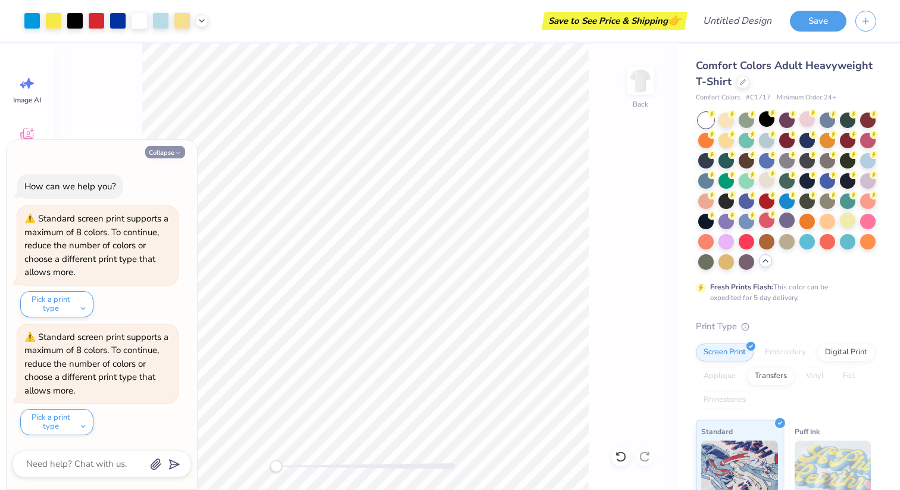
click at [179, 149] on icon "button" at bounding box center [177, 152] width 7 height 7
type textarea "x"
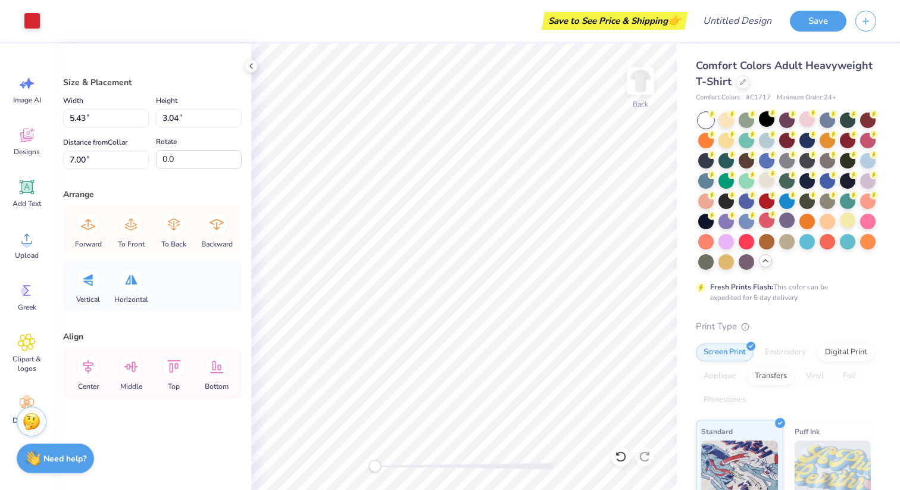
type input "5.71"
type input "3.65"
type input "5.43"
type input "3.04"
click at [495, 342] on li "Delete" at bounding box center [512, 335] width 93 height 23
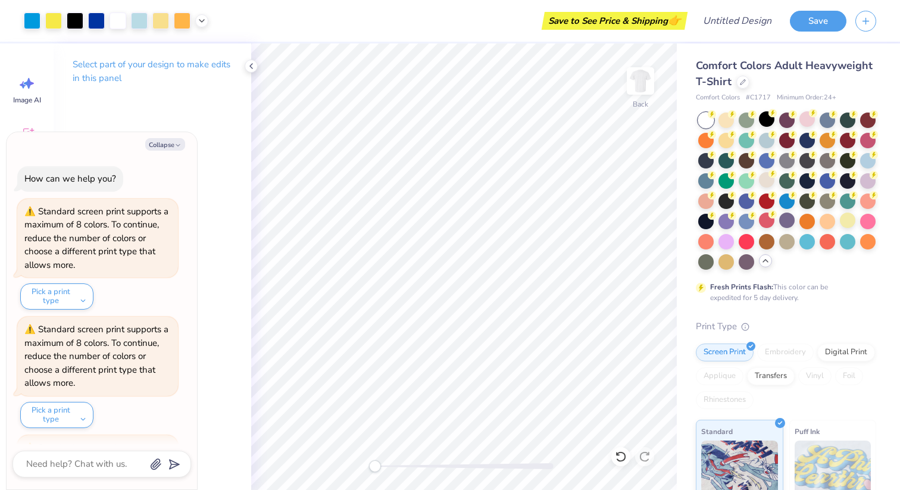
scroll to position [111, 0]
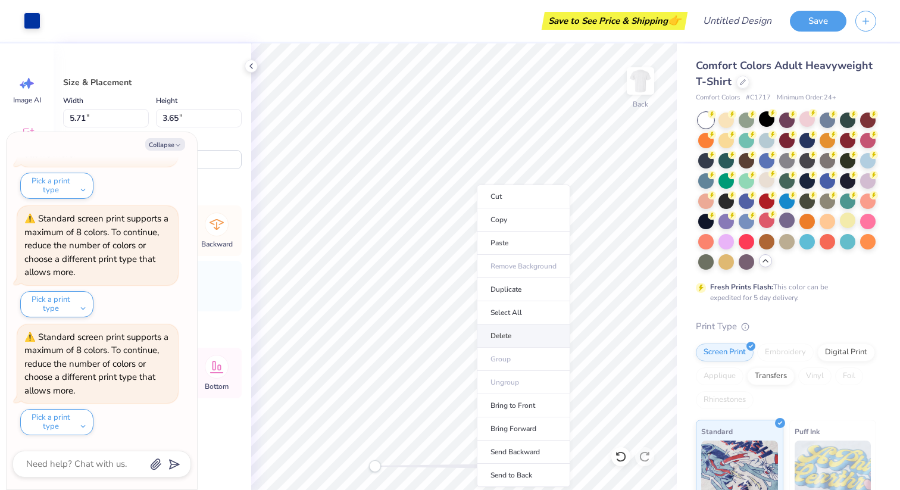
click at [498, 334] on li "Delete" at bounding box center [523, 335] width 93 height 23
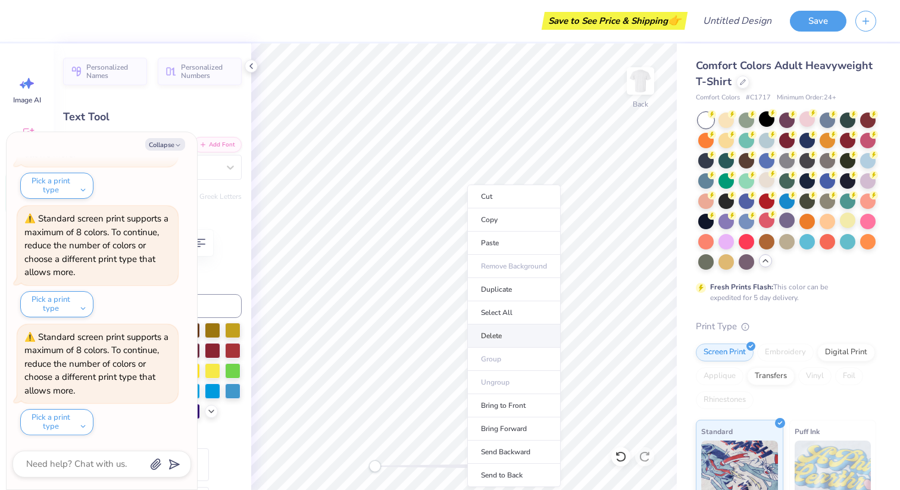
click at [501, 330] on li "Delete" at bounding box center [513, 335] width 93 height 23
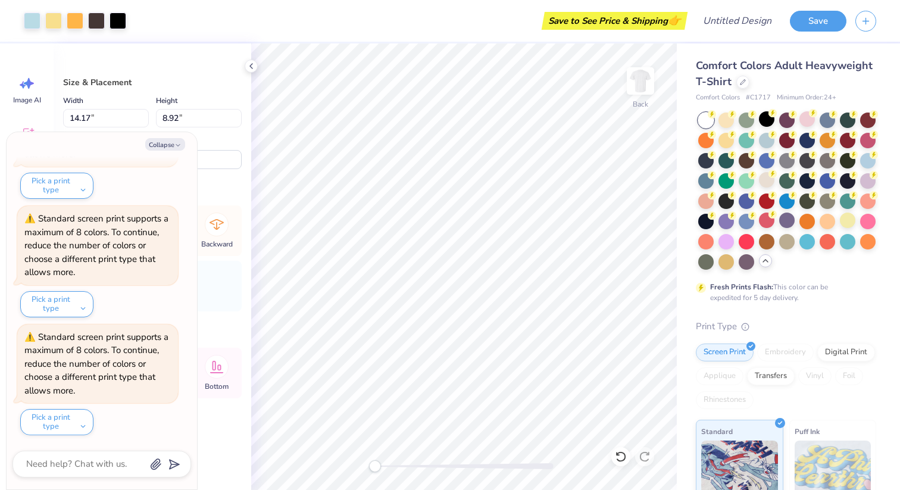
type textarea "x"
type input "6.93"
type input "4.36"
type input "11.88"
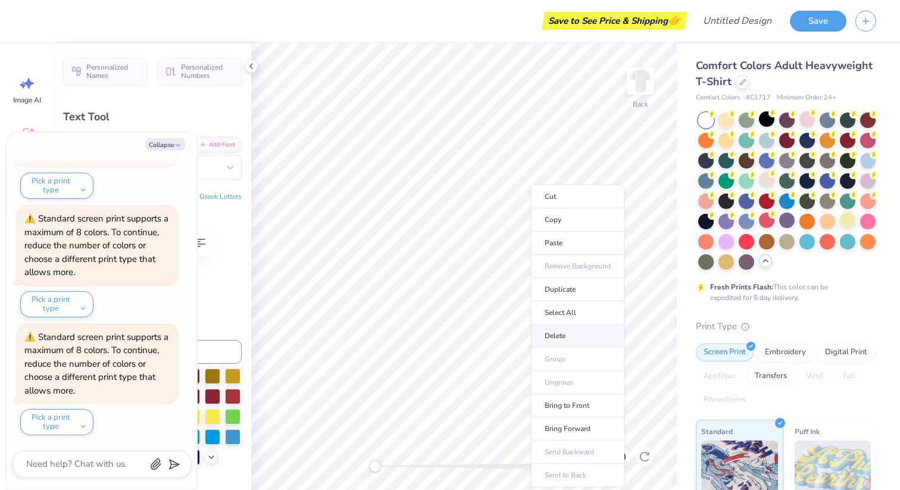
click at [548, 331] on li "Delete" at bounding box center [577, 335] width 93 height 23
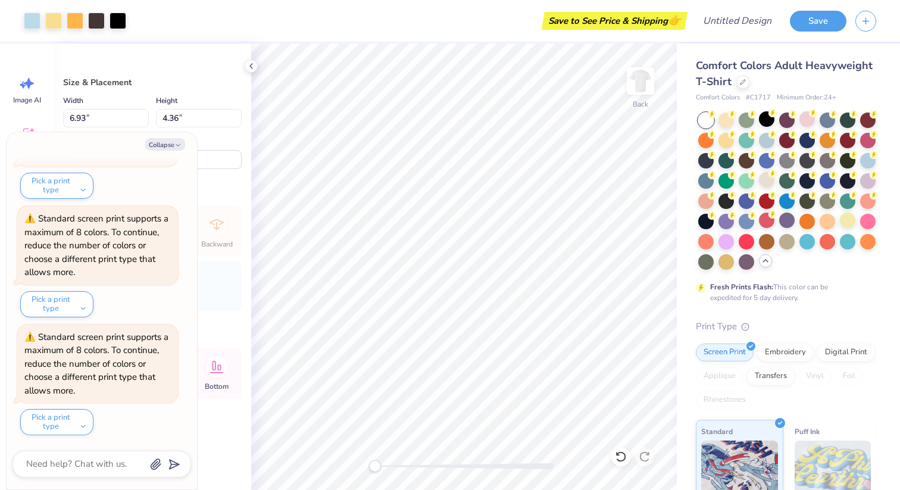
type textarea "x"
type input "9.83"
type input "6.19"
type input "4.23"
click at [170, 145] on button "Collapse" at bounding box center [165, 144] width 40 height 13
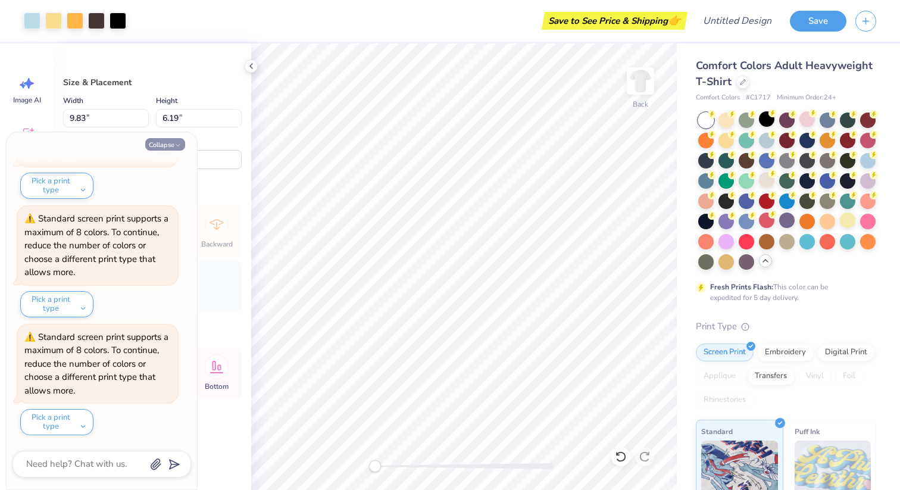
type textarea "x"
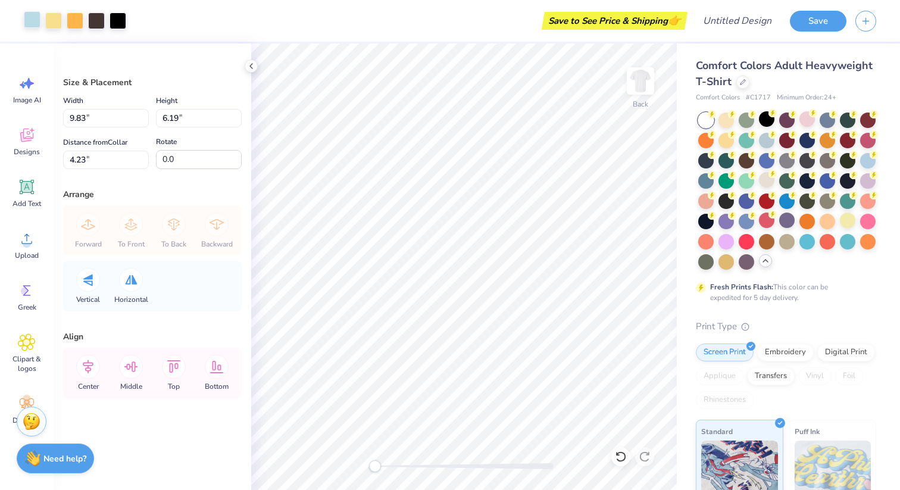
click at [37, 20] on div at bounding box center [32, 19] width 17 height 17
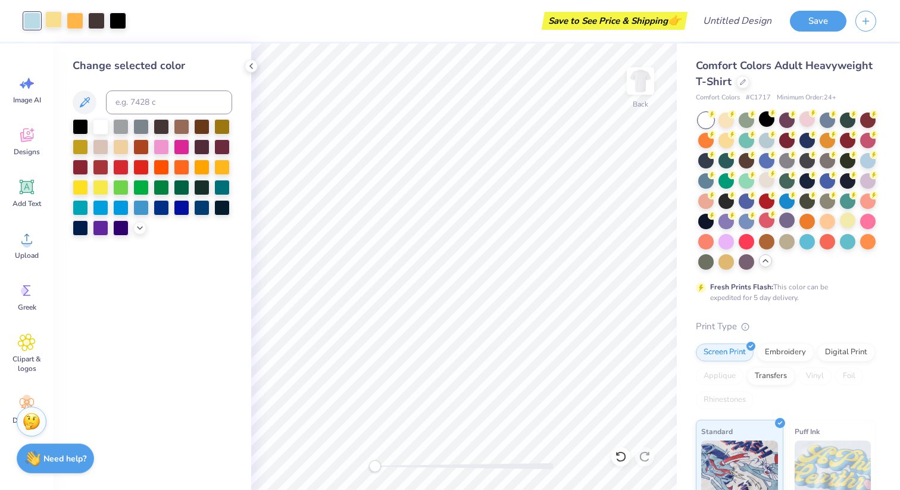
click at [51, 23] on div at bounding box center [53, 19] width 17 height 17
click at [116, 165] on div at bounding box center [120, 165] width 15 height 15
click at [99, 126] on div at bounding box center [100, 125] width 15 height 15
click at [73, 23] on div at bounding box center [75, 19] width 17 height 17
click at [117, 168] on div at bounding box center [120, 165] width 15 height 15
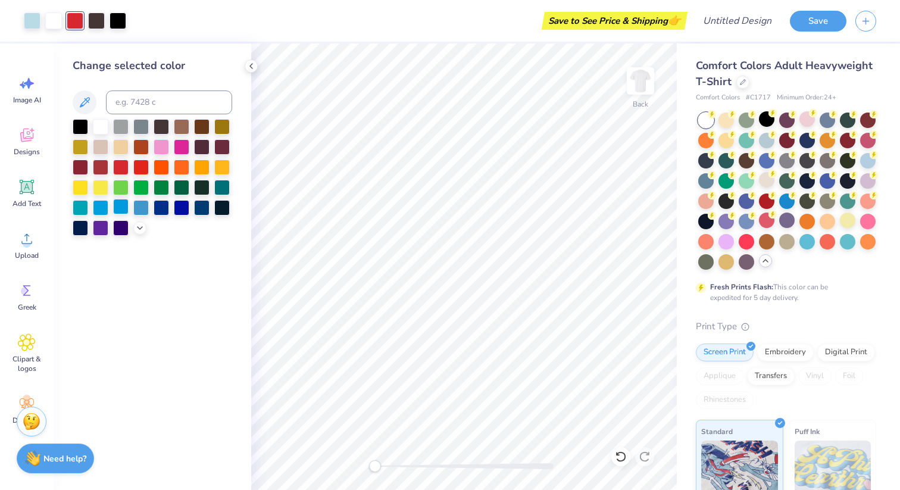
click at [118, 205] on div at bounding box center [120, 206] width 15 height 15
click at [137, 207] on div at bounding box center [140, 206] width 15 height 15
click at [140, 164] on div at bounding box center [140, 165] width 15 height 15
click at [103, 19] on div at bounding box center [96, 19] width 17 height 17
click at [204, 169] on div at bounding box center [201, 165] width 15 height 15
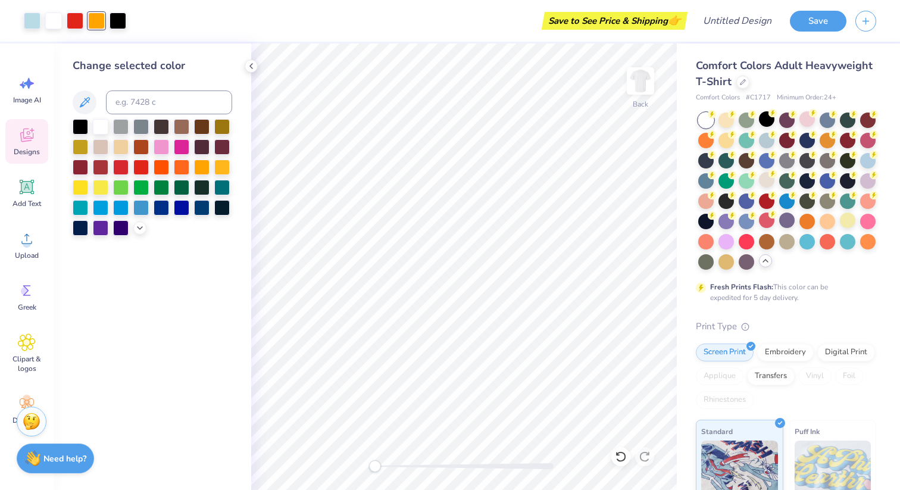
click at [30, 138] on icon at bounding box center [27, 135] width 18 height 18
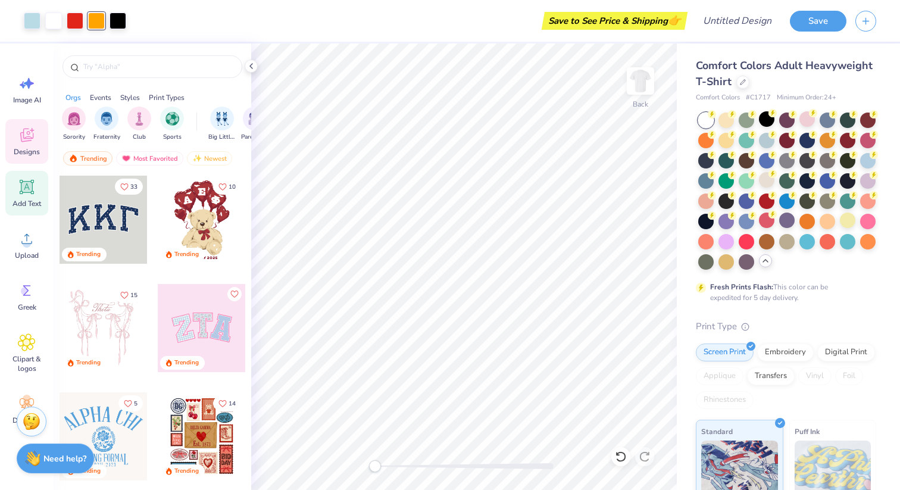
click at [29, 203] on span "Add Text" at bounding box center [27, 204] width 29 height 10
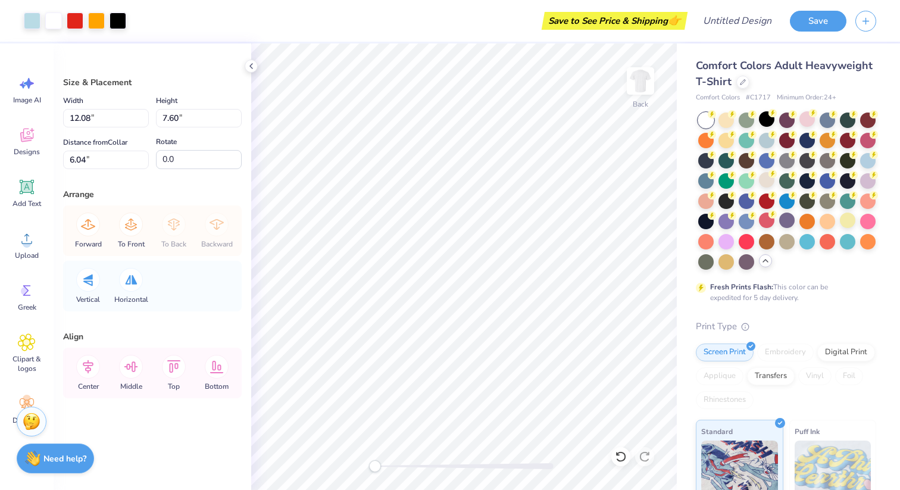
type input "12.08"
type input "7.60"
type input "6.04"
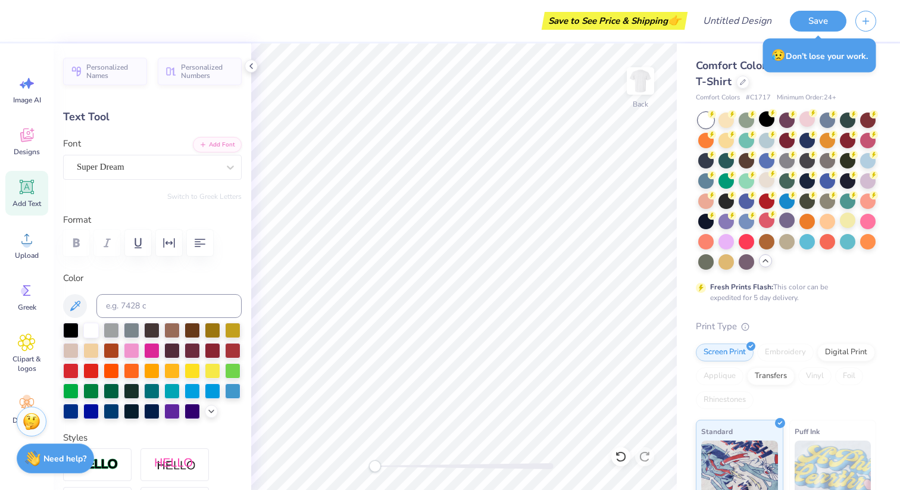
type input "4.64"
type input "1.34"
type input "5.46"
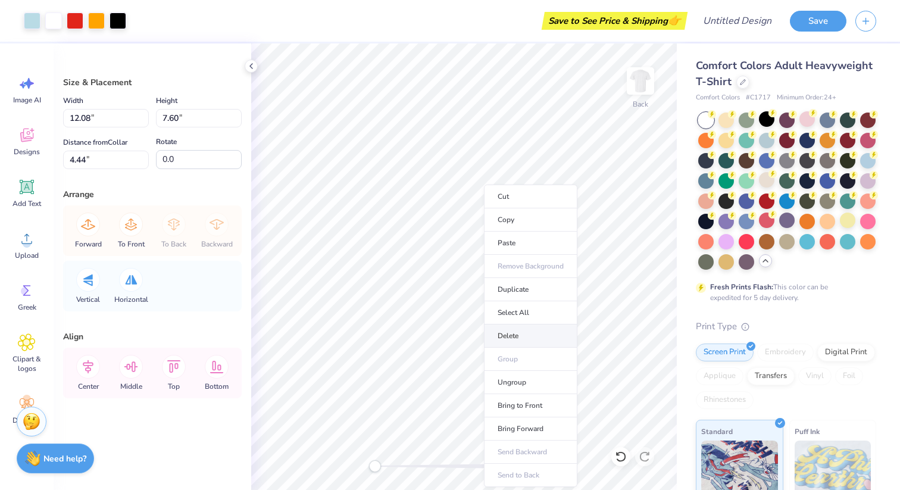
click at [518, 335] on li "Delete" at bounding box center [530, 335] width 93 height 23
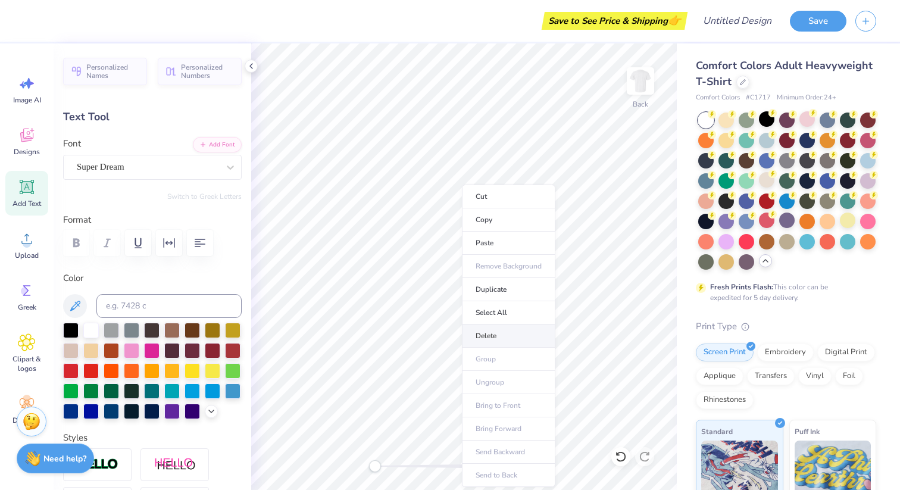
click at [488, 340] on li "Delete" at bounding box center [508, 335] width 93 height 23
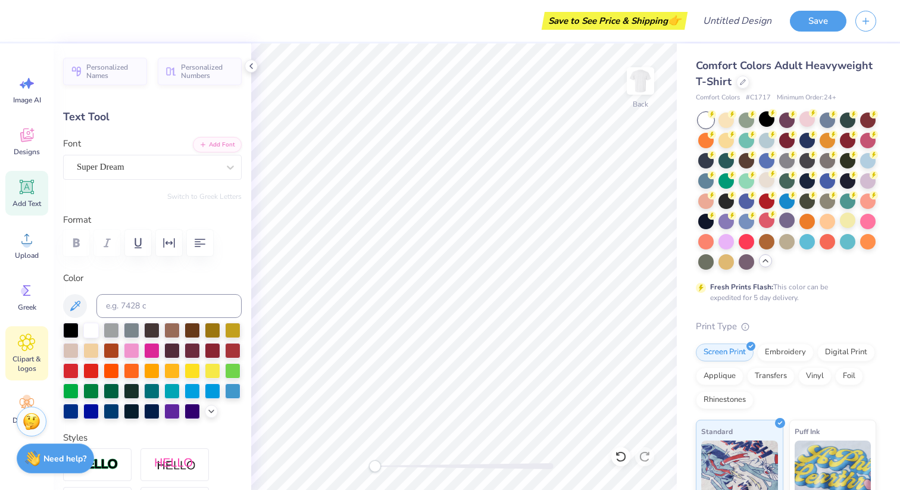
click at [23, 348] on icon at bounding box center [26, 342] width 17 height 18
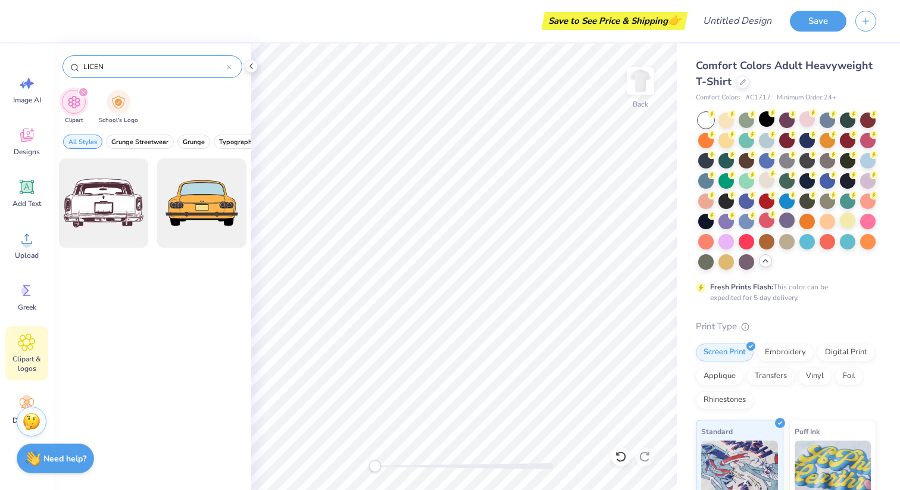
click at [151, 77] on div "LICEN" at bounding box center [153, 66] width 180 height 23
click at [227, 67] on icon at bounding box center [229, 67] width 5 height 5
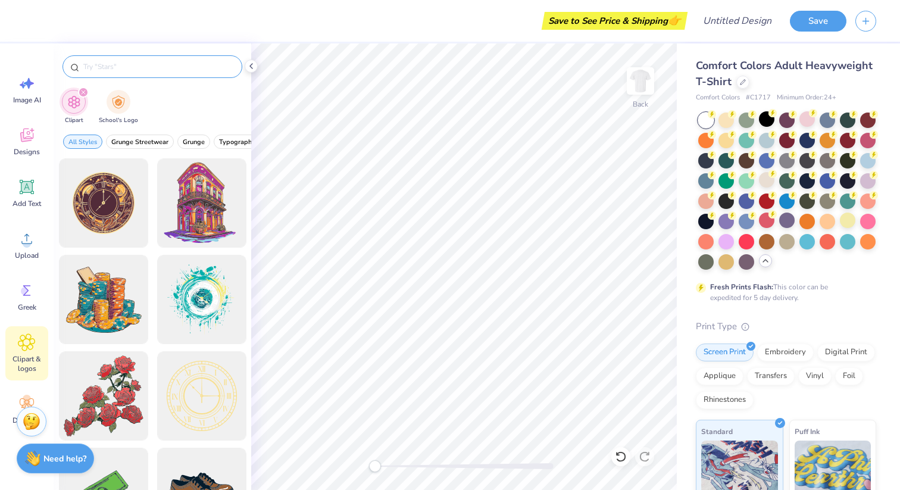
click at [194, 70] on input "text" at bounding box center [158, 67] width 152 height 12
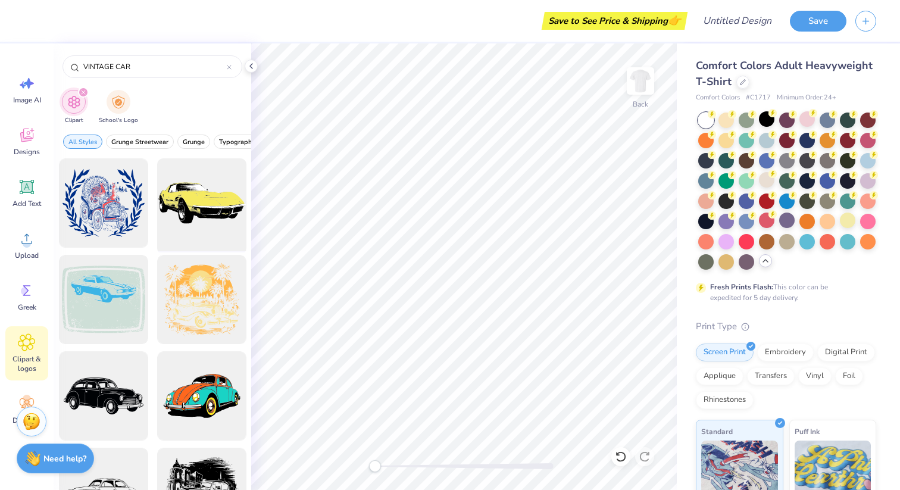
type input "VINTAGE CAR"
click at [209, 198] on div at bounding box center [201, 203] width 98 height 98
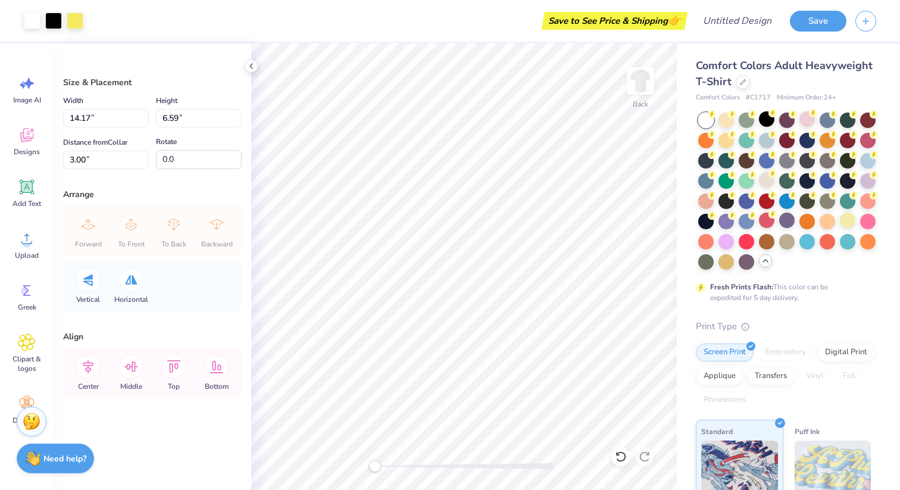
type input "6.82"
type input "3.17"
type input "6.42"
type input "8.25"
type input "3.83"
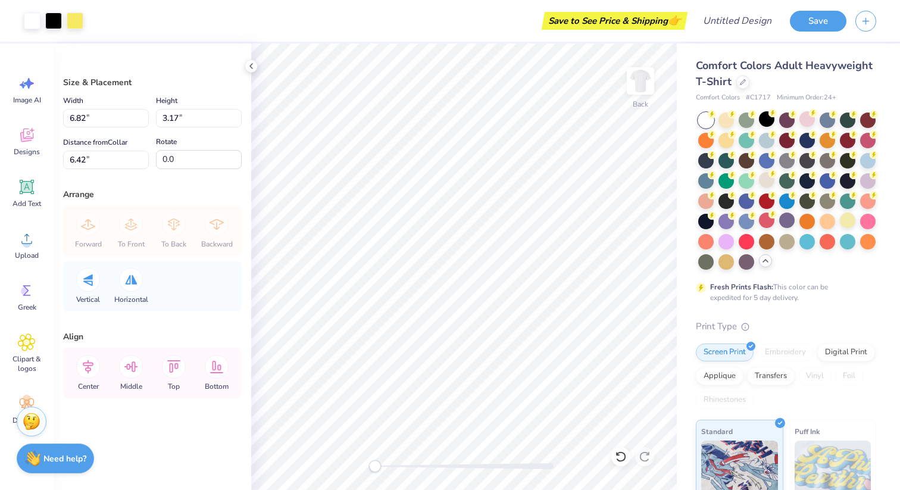
type input "4.41"
click at [77, 22] on div at bounding box center [75, 19] width 17 height 17
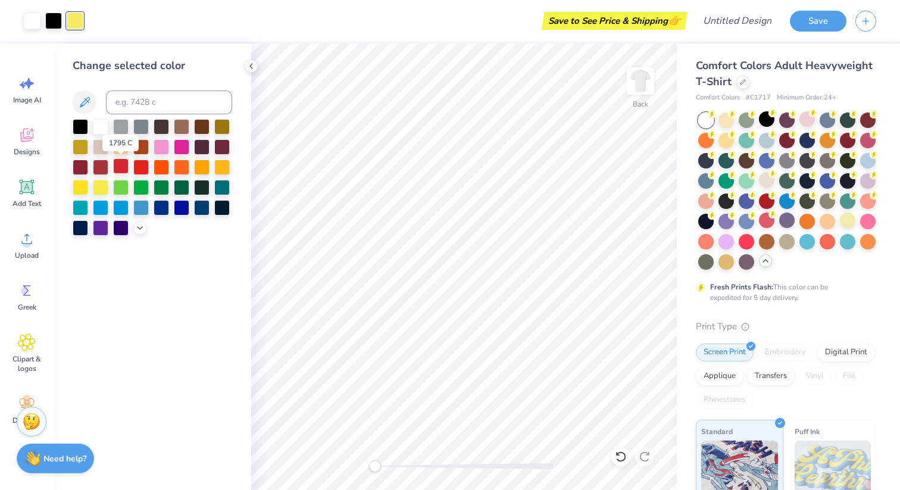
click at [118, 164] on div at bounding box center [120, 165] width 15 height 15
click at [133, 164] on div at bounding box center [140, 165] width 15 height 15
click at [138, 165] on div at bounding box center [140, 165] width 15 height 15
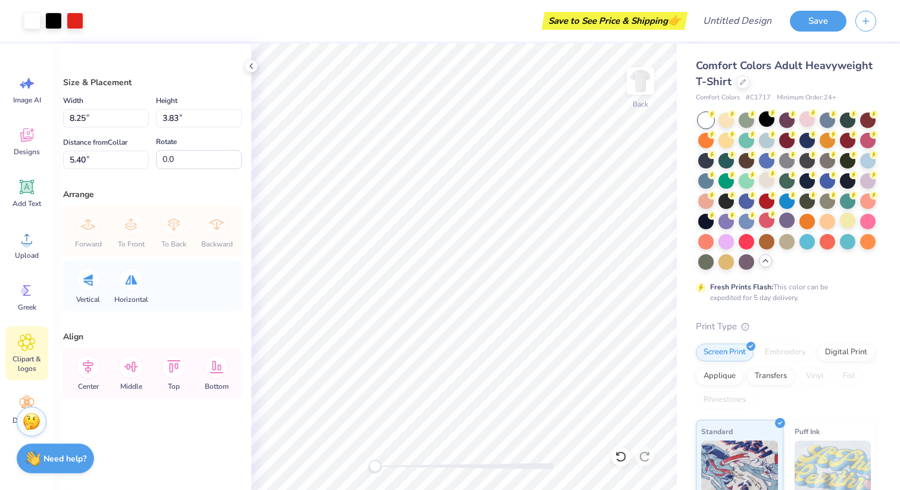
click at [26, 360] on span "Clipart & logos" at bounding box center [26, 363] width 39 height 19
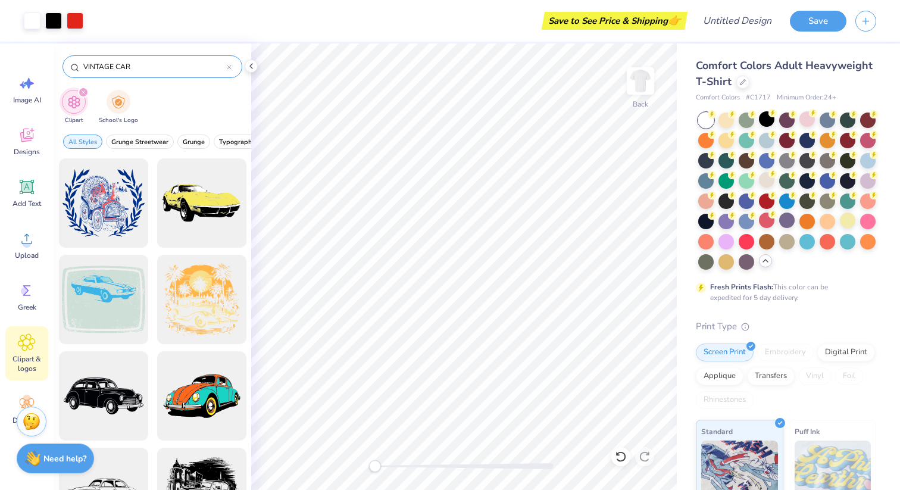
click at [228, 69] on icon at bounding box center [229, 67] width 5 height 5
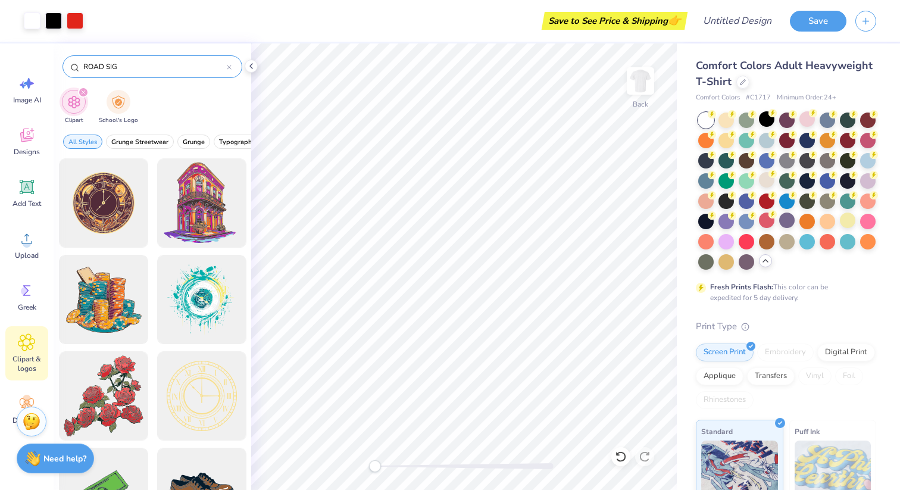
type input "ROAD SIGN"
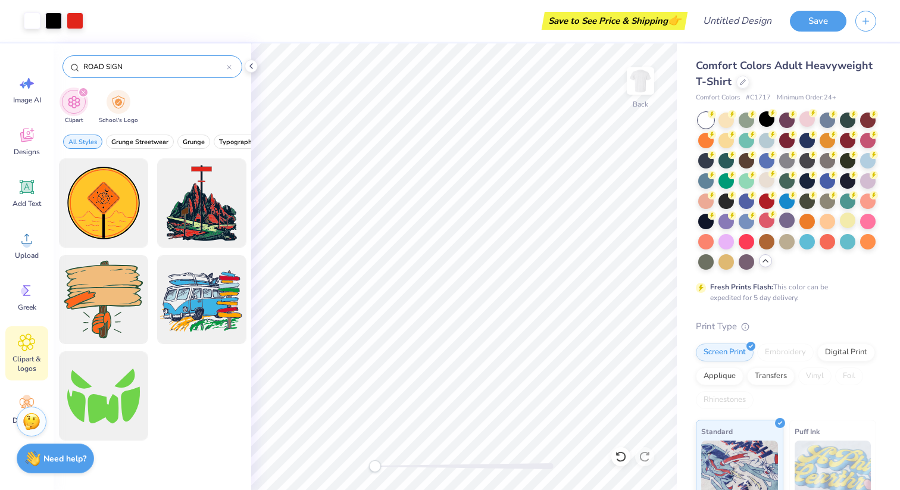
click at [93, 64] on input "ROAD SIGN" at bounding box center [154, 67] width 145 height 12
click at [123, 63] on input "ROAD SIGN" at bounding box center [154, 67] width 145 height 12
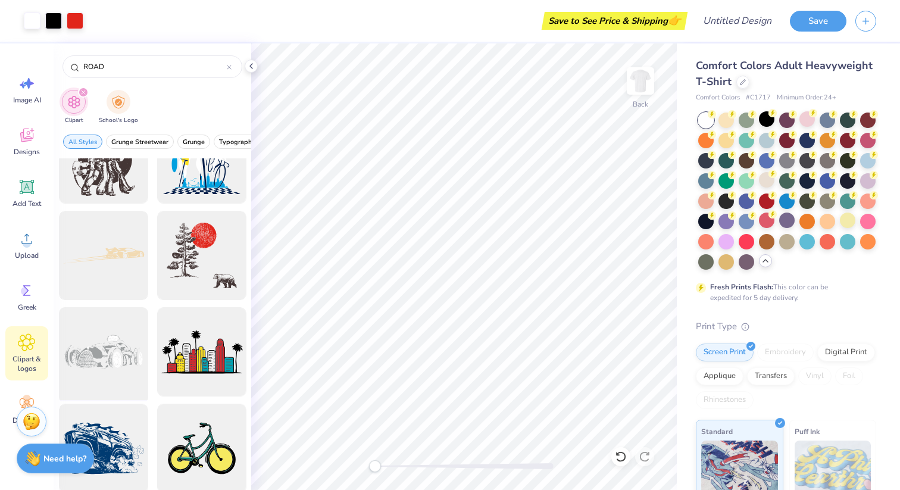
scroll to position [2839, 0]
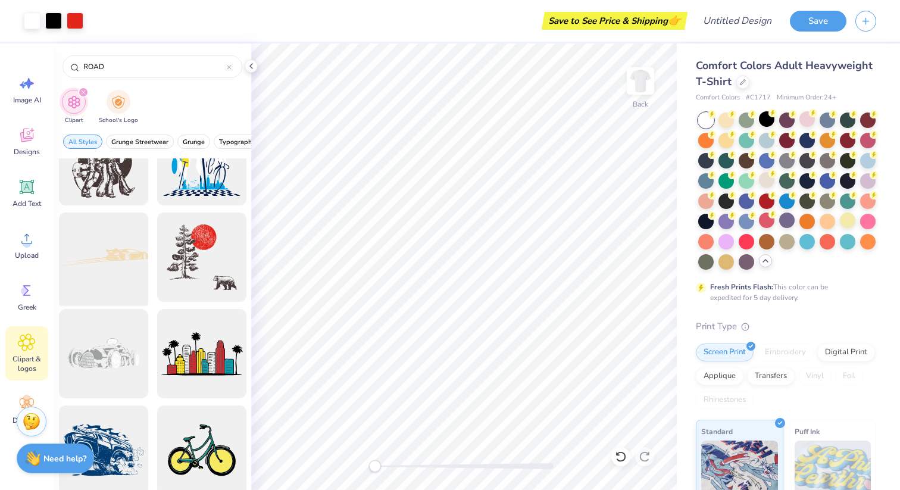
type input "ROAD"
click at [107, 271] on div at bounding box center [103, 257] width 98 height 98
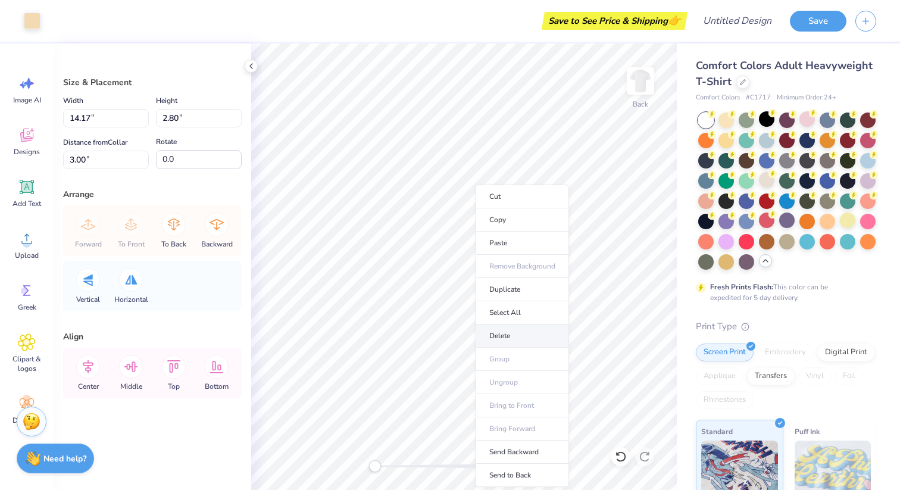
click at [524, 343] on li "Delete" at bounding box center [522, 335] width 93 height 23
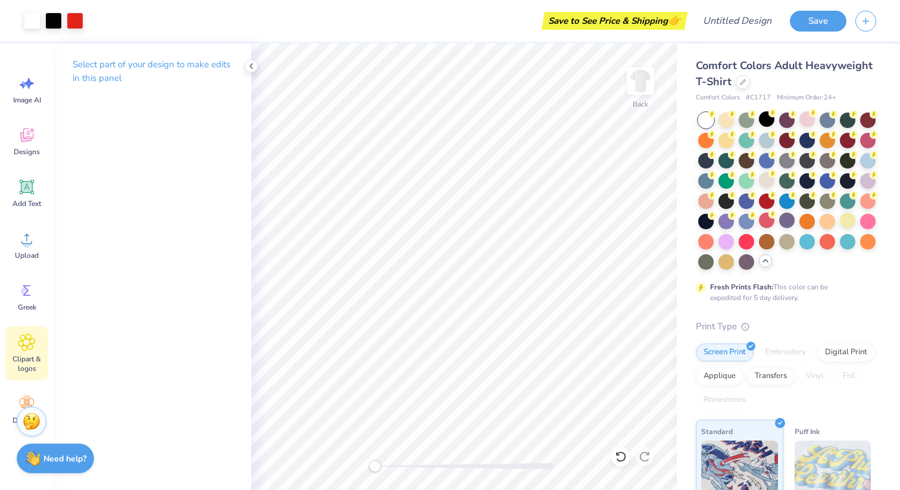
click at [18, 354] on span "Clipart & logos" at bounding box center [26, 363] width 39 height 19
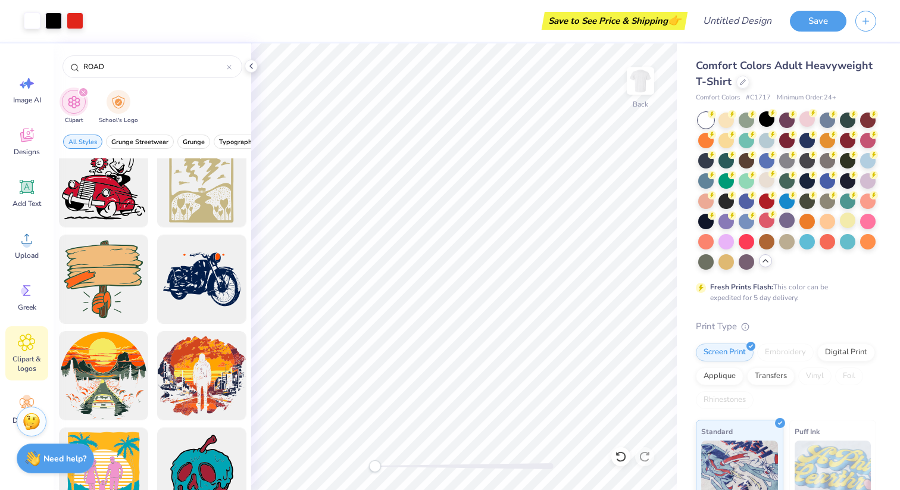
scroll to position [2452, 0]
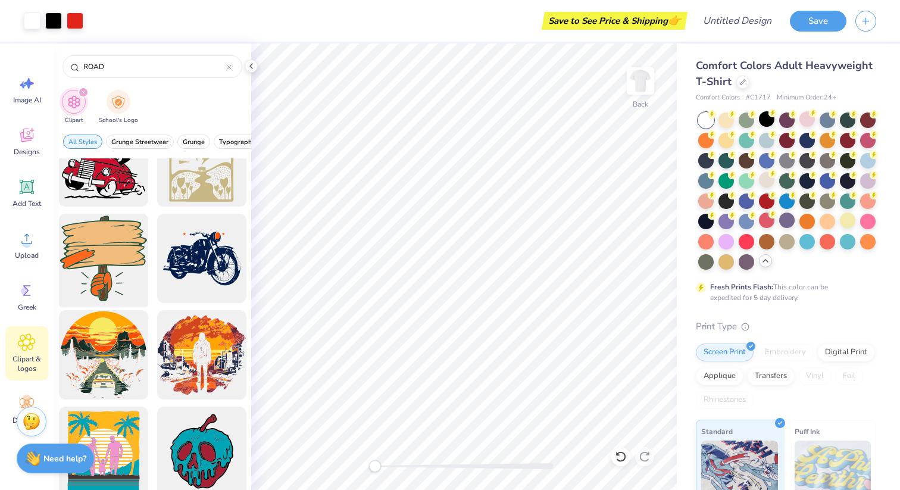
click at [90, 253] on div at bounding box center [103, 259] width 98 height 98
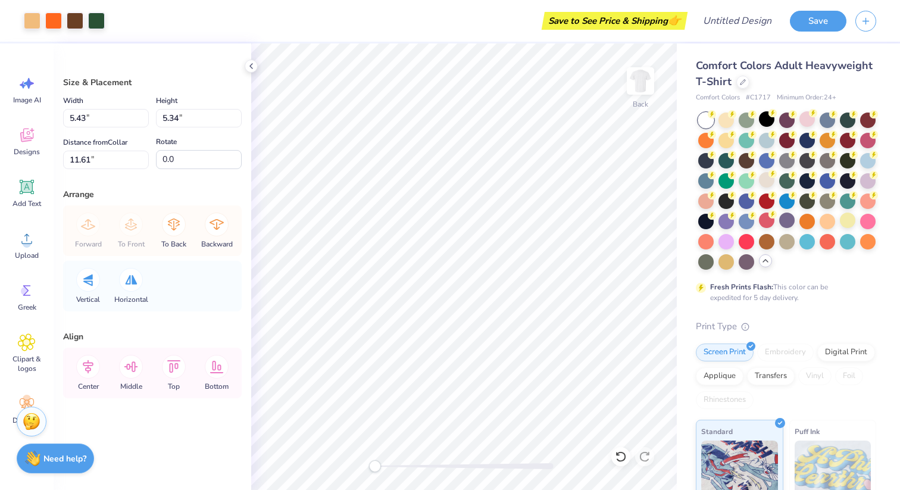
type input "3.16"
type input "1.47"
type input "12.99"
type input "9.17"
type input "4.26"
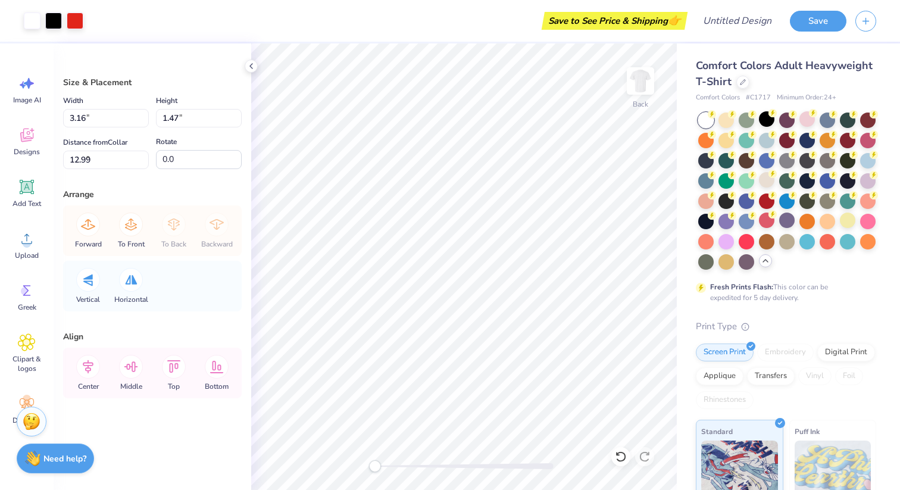
type input "8.19"
type input "5.43"
type input "5.34"
type input "3.59"
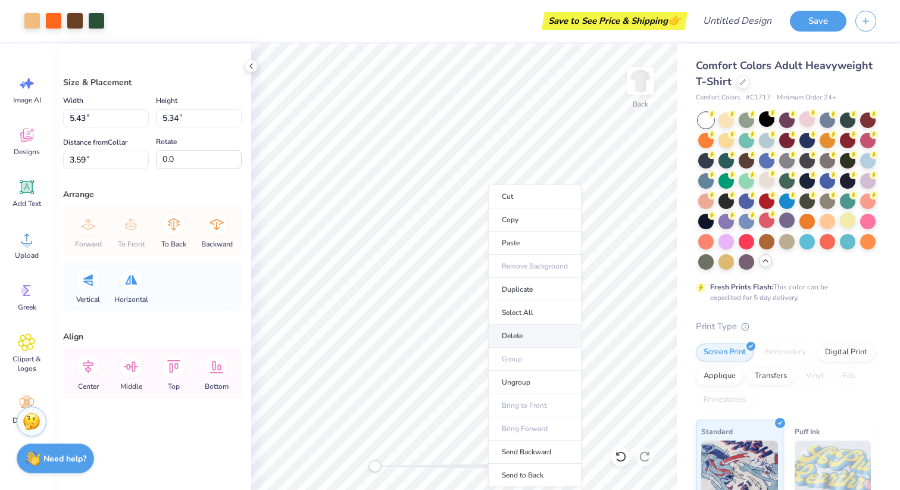
click at [514, 335] on li "Delete" at bounding box center [534, 335] width 93 height 23
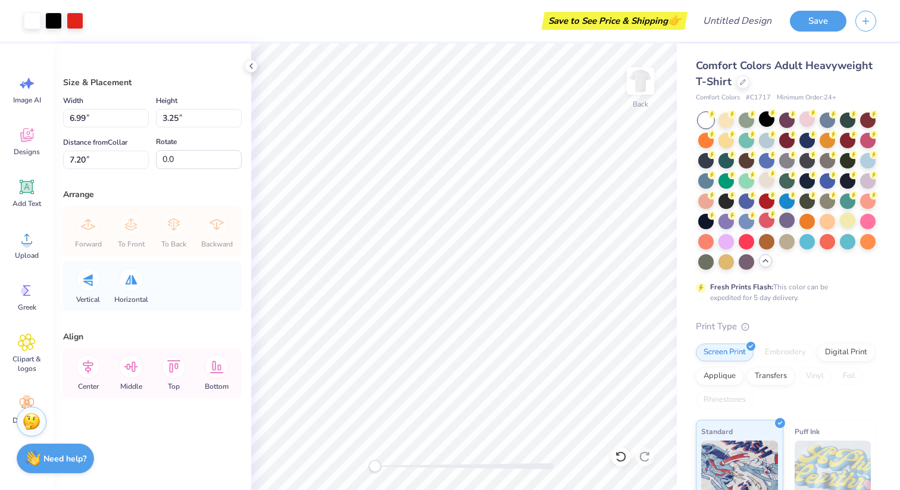
type input "6.99"
type input "3.25"
type input "7.20"
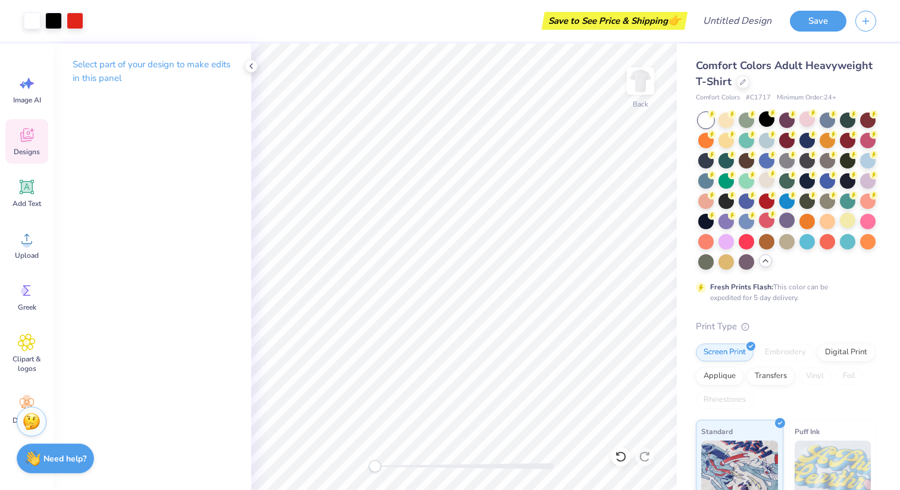
click at [29, 155] on span "Designs" at bounding box center [27, 152] width 26 height 10
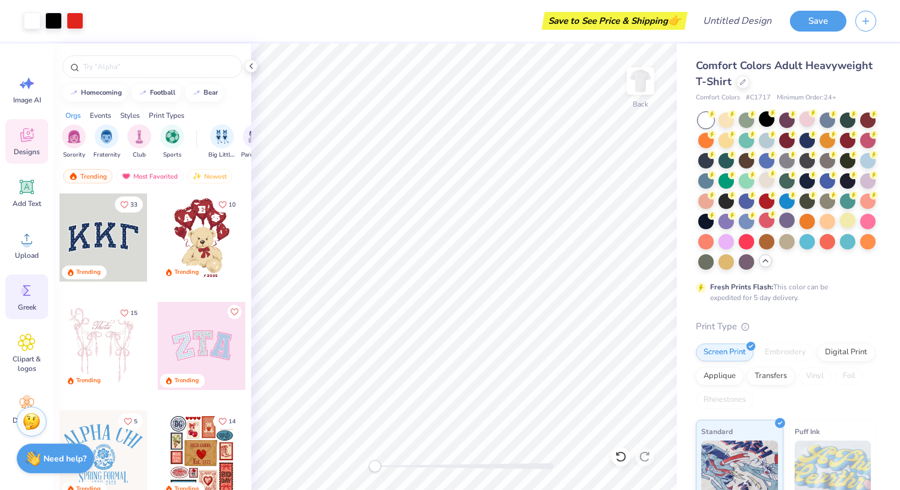
scroll to position [32, 0]
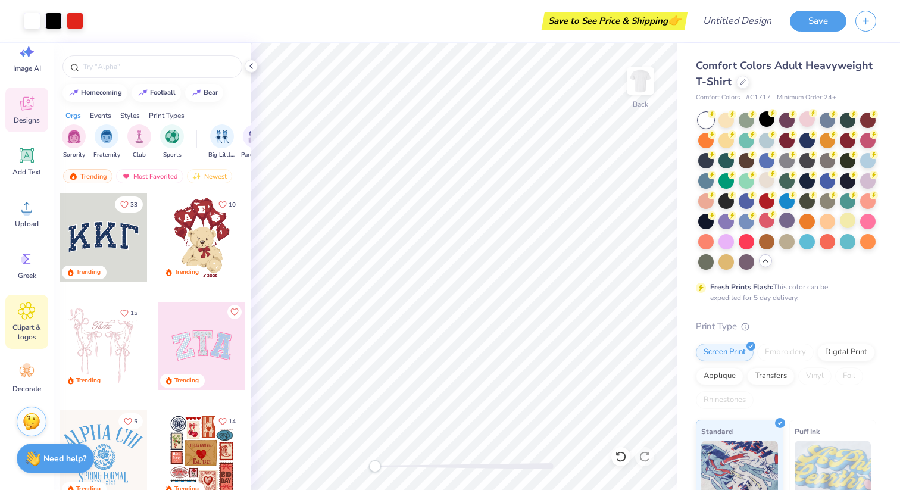
click at [29, 328] on span "Clipart & logos" at bounding box center [26, 332] width 39 height 19
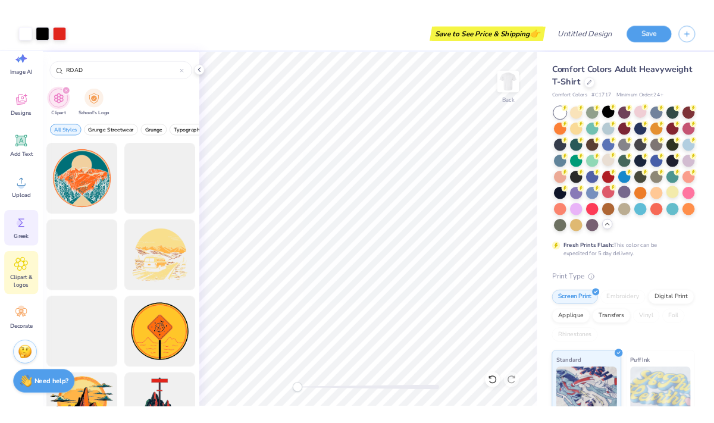
scroll to position [0, 0]
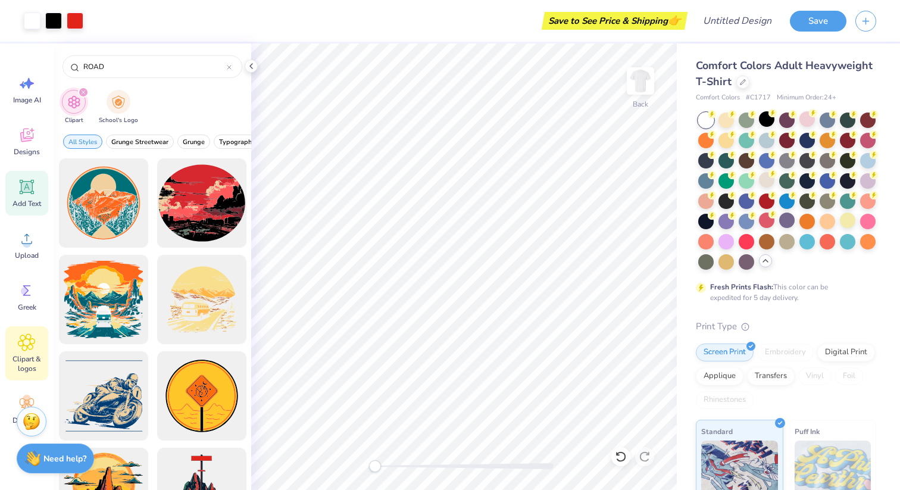
click at [29, 191] on icon at bounding box center [26, 187] width 11 height 11
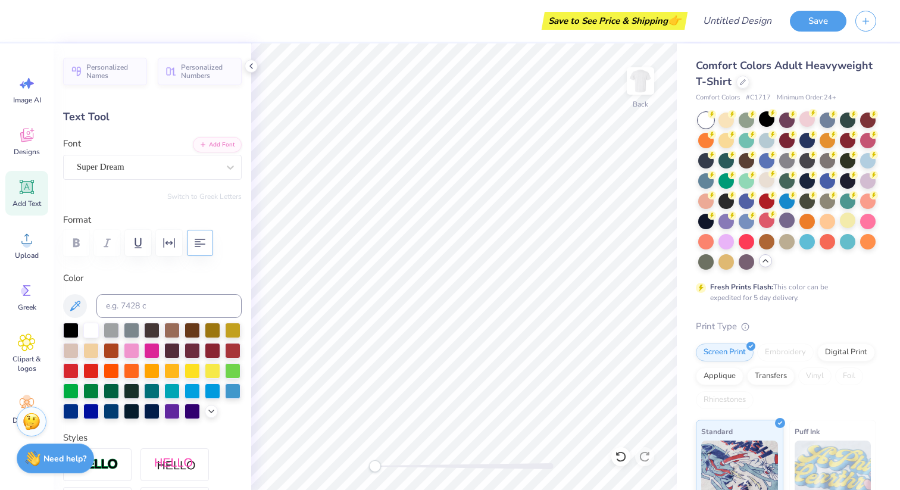
type input "9.00"
type input "2.60"
type input "10.71"
click at [473, 334] on li "Delete" at bounding box center [486, 335] width 93 height 23
type input "0.0"
